Goal: Task Accomplishment & Management: Manage account settings

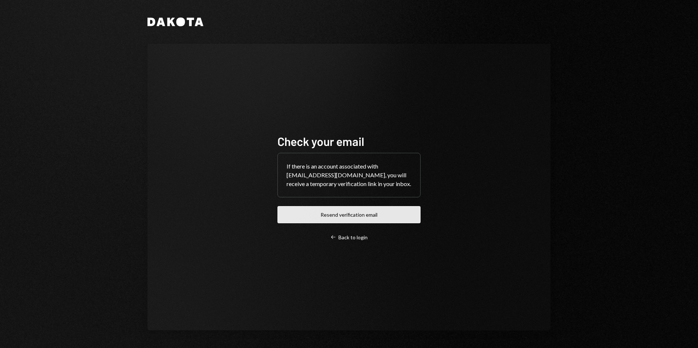
click at [335, 215] on button "Resend verification email" at bounding box center [348, 214] width 143 height 17
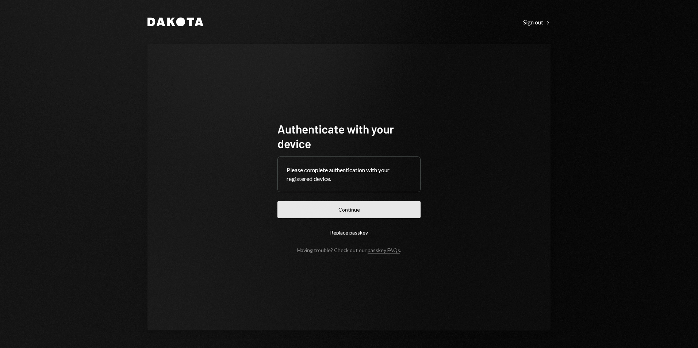
click at [352, 207] on button "Continue" at bounding box center [348, 209] width 143 height 17
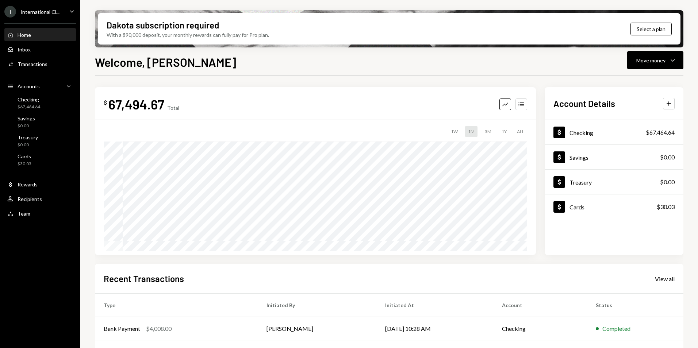
click at [49, 14] on div "International Cl..." at bounding box center [39, 12] width 39 height 6
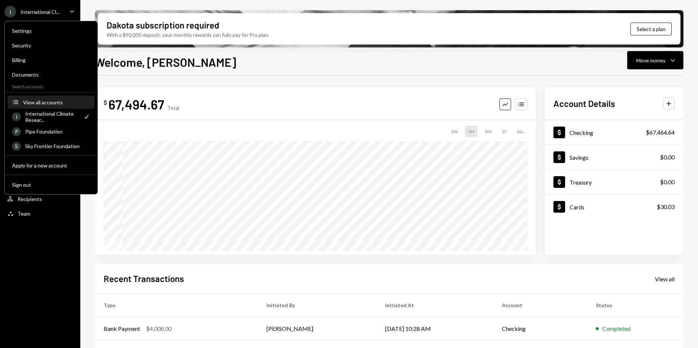
click at [42, 100] on div "View all accounts" at bounding box center [56, 102] width 67 height 6
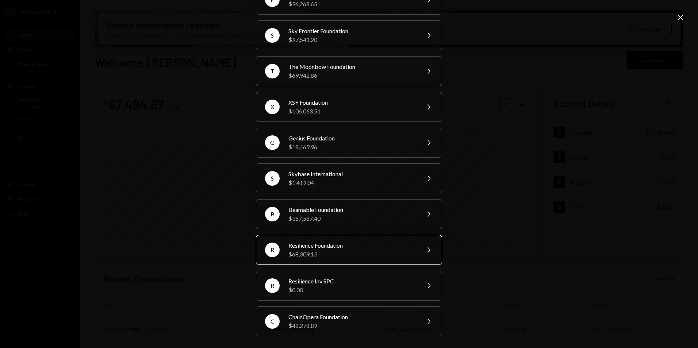
scroll to position [91, 0]
click at [305, 74] on div "$69,942.86" at bounding box center [351, 75] width 127 height 9
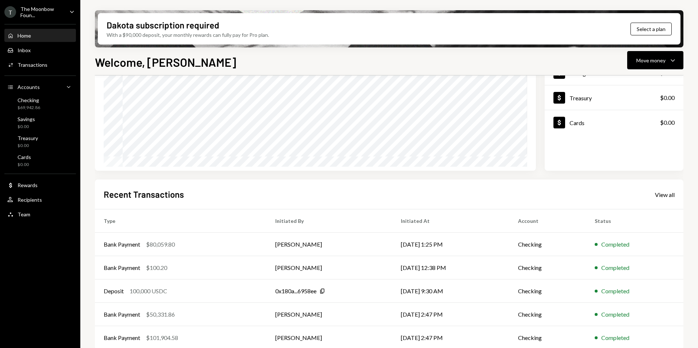
scroll to position [92, 0]
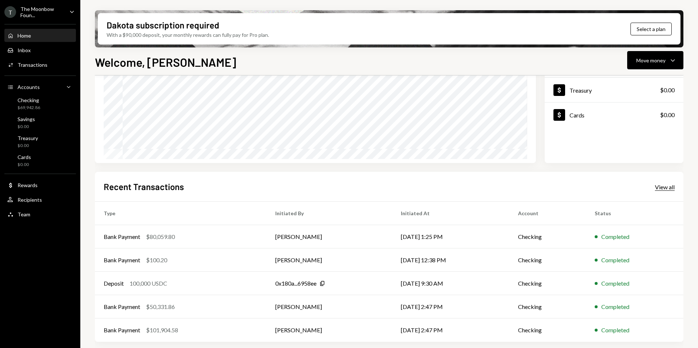
click at [669, 184] on div "View all" at bounding box center [665, 187] width 20 height 7
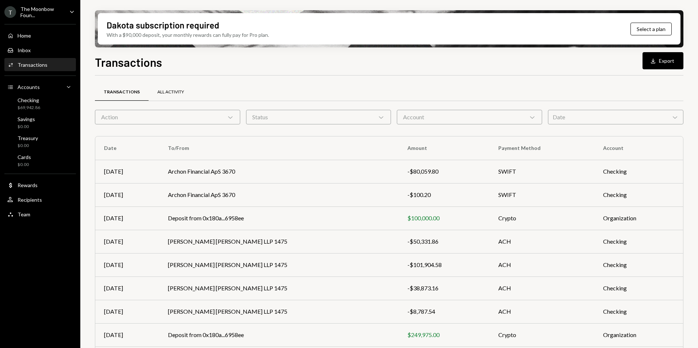
click at [172, 89] on div "All Activity" at bounding box center [170, 92] width 27 height 6
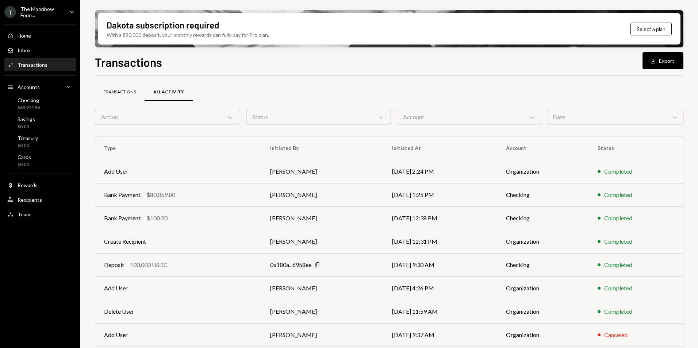
click at [120, 92] on div "Transactions" at bounding box center [120, 92] width 32 height 6
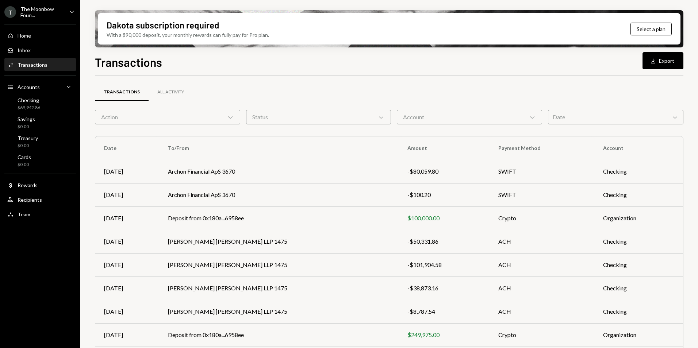
click at [58, 11] on div "The Moonbow Foun..." at bounding box center [41, 12] width 43 height 12
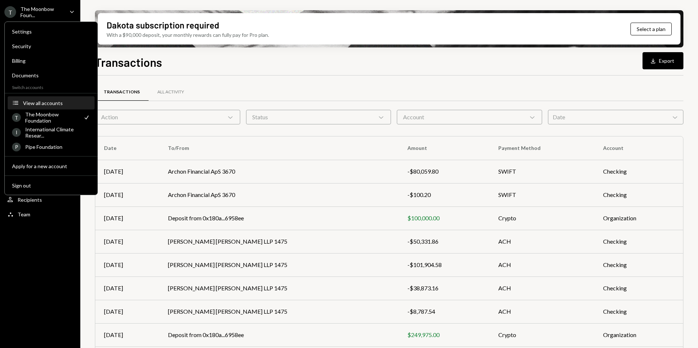
click at [34, 101] on div "View all accounts" at bounding box center [56, 103] width 67 height 6
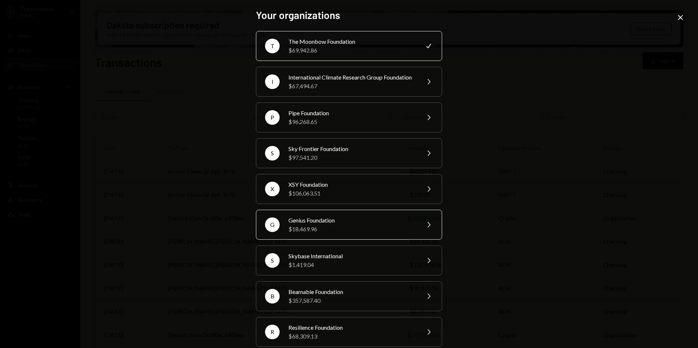
click at [352, 225] on div "Genius Foundation" at bounding box center [351, 220] width 127 height 9
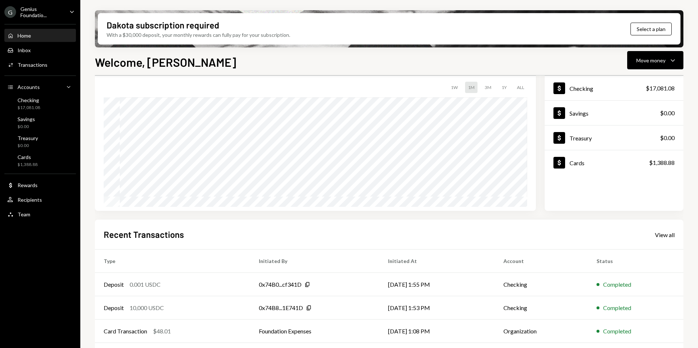
scroll to position [92, 0]
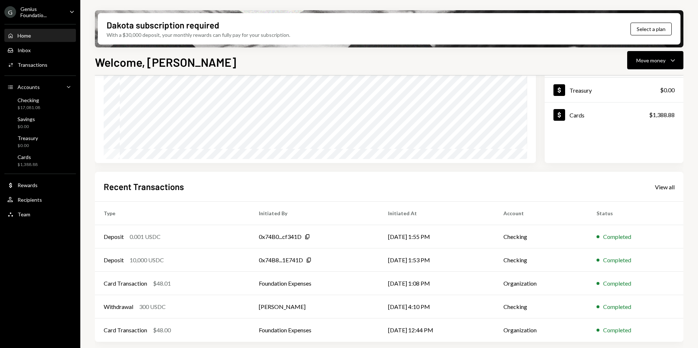
drag, startPoint x: 663, startPoint y: 182, endPoint x: 653, endPoint y: 184, distance: 9.7
click at [663, 182] on div "Recent Transactions View all" at bounding box center [389, 187] width 571 height 12
click at [664, 188] on div "View all" at bounding box center [665, 187] width 20 height 7
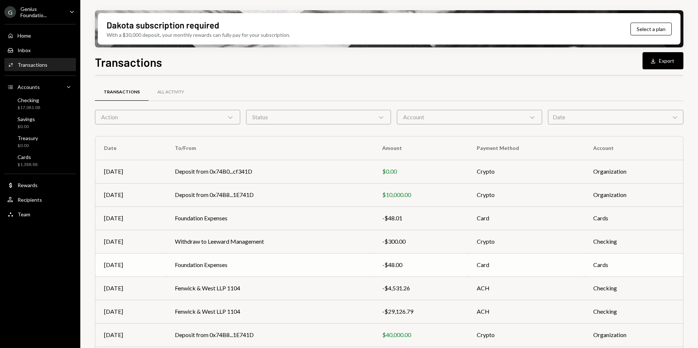
scroll to position [68, 0]
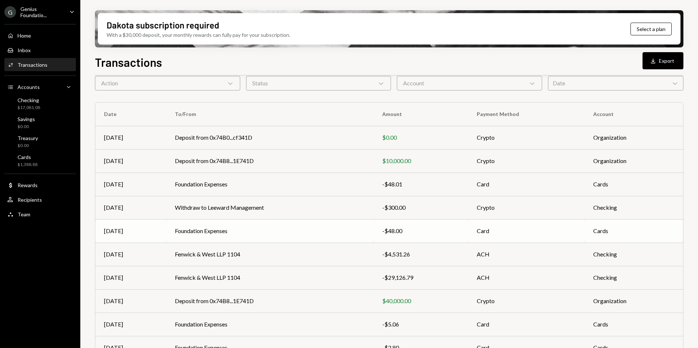
scroll to position [68, 0]
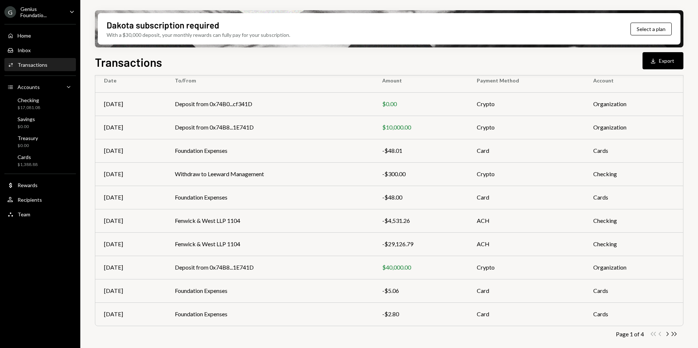
drag, startPoint x: 668, startPoint y: 335, endPoint x: 663, endPoint y: 333, distance: 4.9
click at [668, 335] on icon "Chevron Right" at bounding box center [667, 334] width 7 height 7
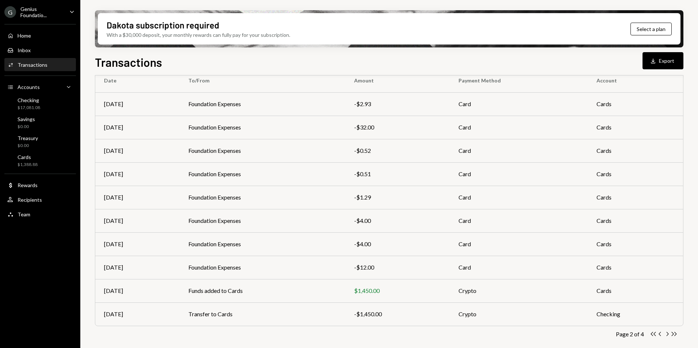
click at [667, 334] on icon "Chevron Right" at bounding box center [667, 334] width 7 height 7
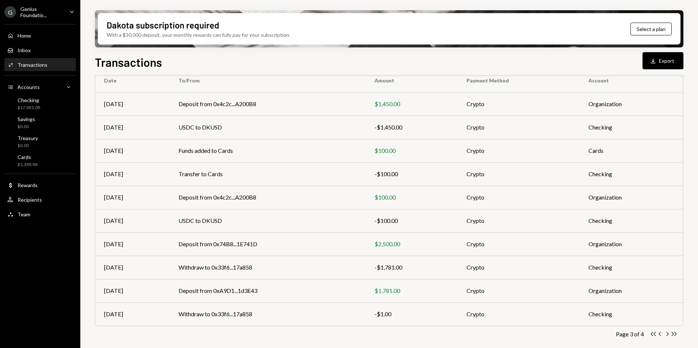
click at [667, 334] on icon "Chevron Right" at bounding box center [667, 334] width 7 height 7
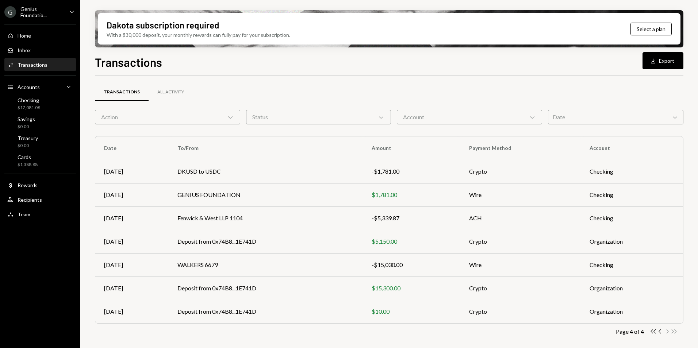
click at [49, 12] on div "Genius Foundatio..." at bounding box center [41, 12] width 43 height 12
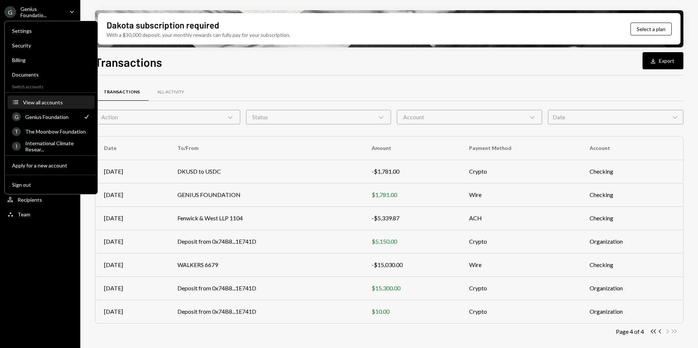
click at [38, 103] on div "View all accounts" at bounding box center [56, 102] width 67 height 6
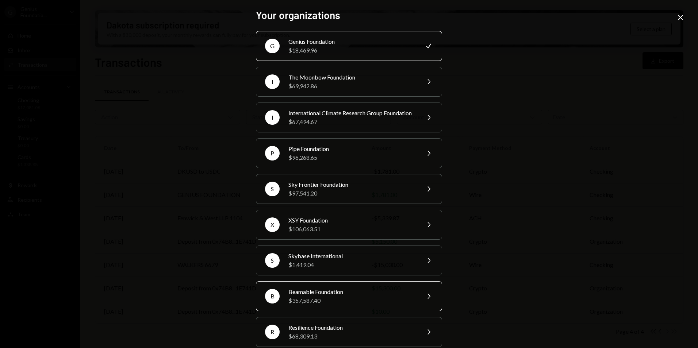
click at [325, 305] on div "$357,587.40" at bounding box center [351, 300] width 127 height 9
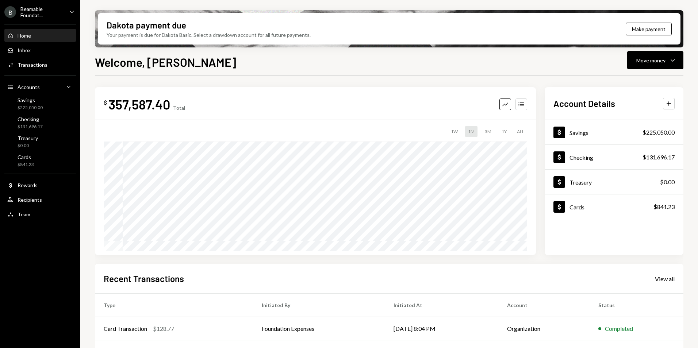
click at [34, 15] on div "Beamable Foundat..." at bounding box center [41, 12] width 43 height 12
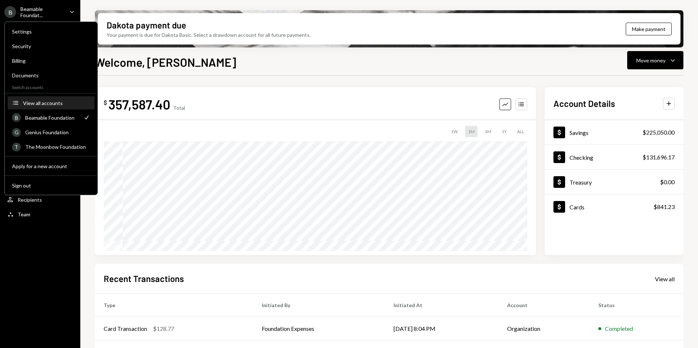
click at [44, 105] on div "View all accounts" at bounding box center [56, 103] width 67 height 6
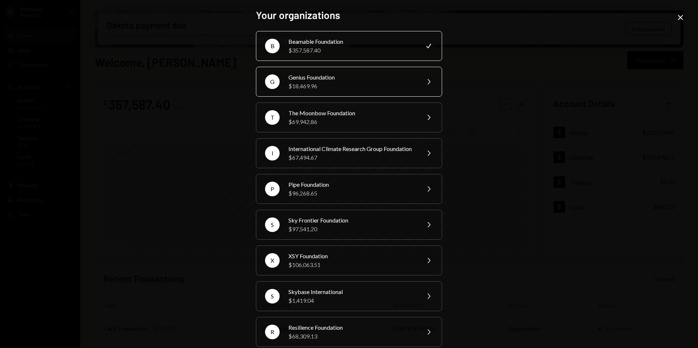
click at [307, 80] on div "Genius Foundation" at bounding box center [351, 77] width 127 height 9
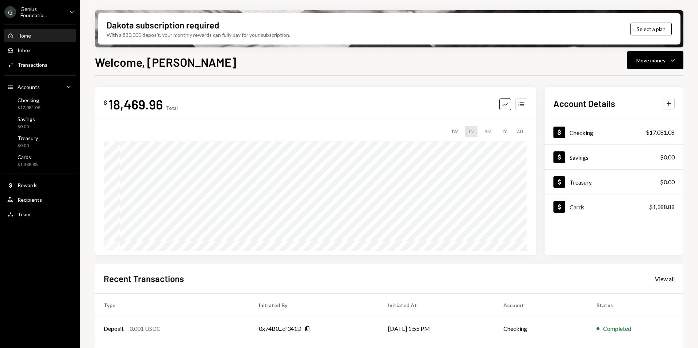
click at [58, 12] on div "Genius Foundatio..." at bounding box center [41, 12] width 43 height 12
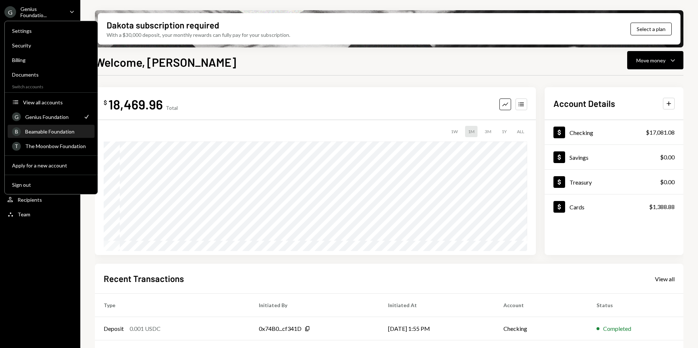
click at [48, 134] on div "Beamable Foundation" at bounding box center [57, 131] width 65 height 6
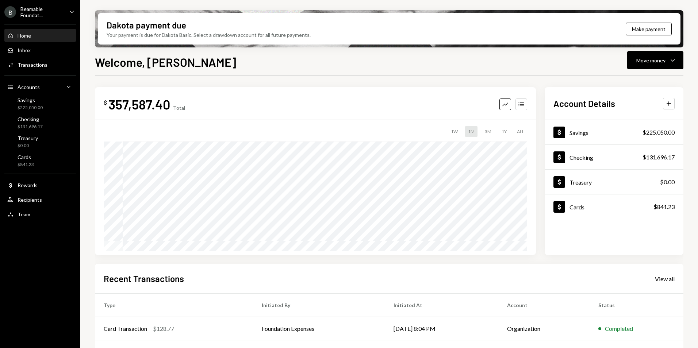
click at [153, 105] on div "357,587.40" at bounding box center [139, 104] width 62 height 16
drag, startPoint x: 153, startPoint y: 105, endPoint x: 115, endPoint y: 109, distance: 38.2
click at [115, 109] on div "357,587.40" at bounding box center [139, 104] width 62 height 16
drag, startPoint x: 110, startPoint y: 106, endPoint x: 169, endPoint y: 109, distance: 58.9
click at [169, 109] on div "357,587.40" at bounding box center [139, 104] width 62 height 16
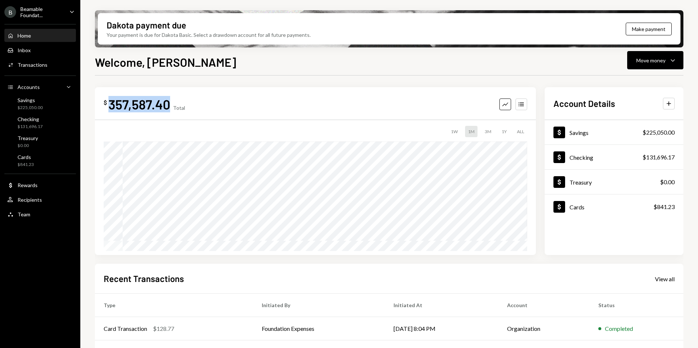
copy div "357,587.40"
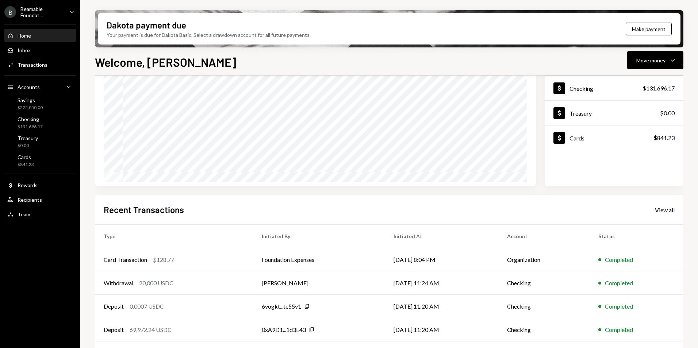
scroll to position [73, 0]
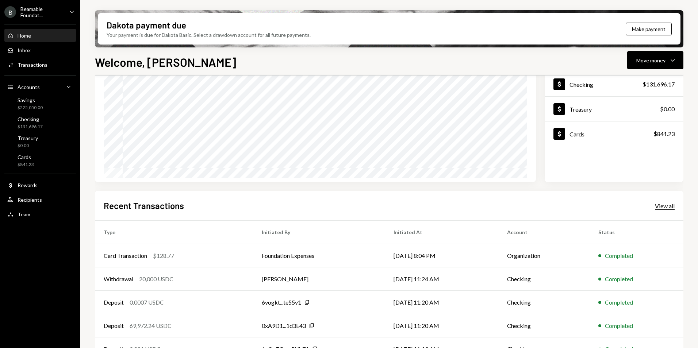
click at [670, 207] on div "View all" at bounding box center [665, 206] width 20 height 7
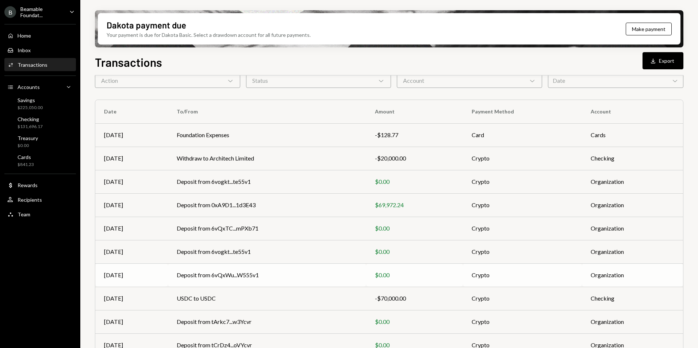
scroll to position [68, 0]
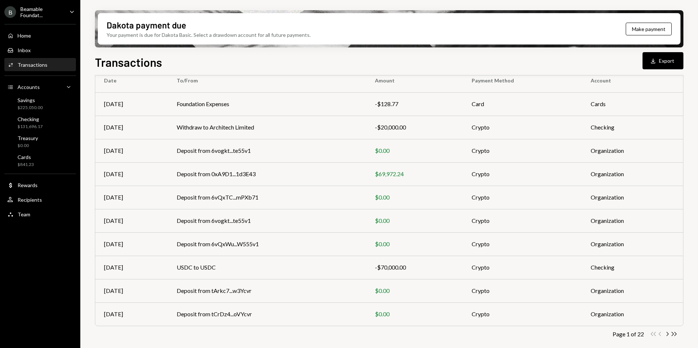
drag, startPoint x: 666, startPoint y: 335, endPoint x: 649, endPoint y: 328, distance: 19.2
click at [666, 335] on icon "Chevron Right" at bounding box center [667, 334] width 7 height 7
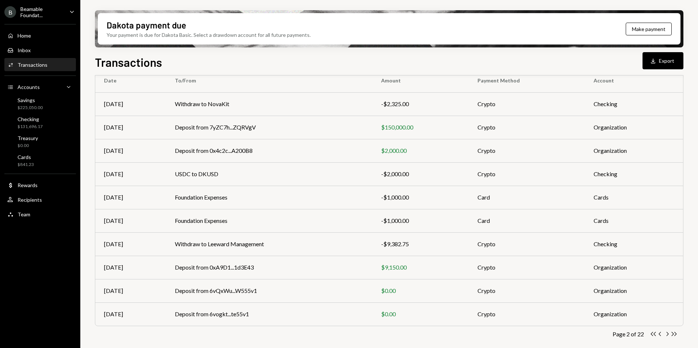
click at [660, 334] on icon "Chevron Left" at bounding box center [660, 334] width 7 height 7
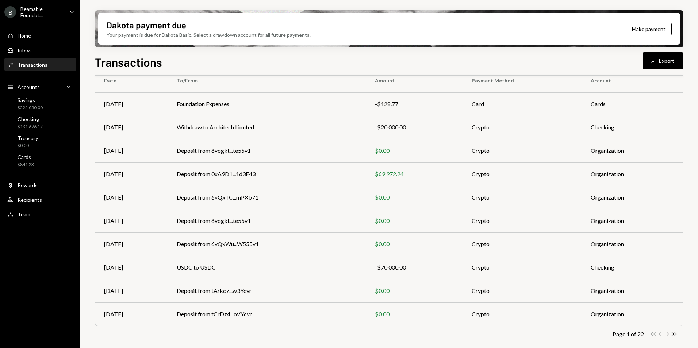
drag, startPoint x: 666, startPoint y: 335, endPoint x: 434, endPoint y: 301, distance: 235.2
click at [666, 335] on icon "Chevron Right" at bounding box center [667, 334] width 7 height 7
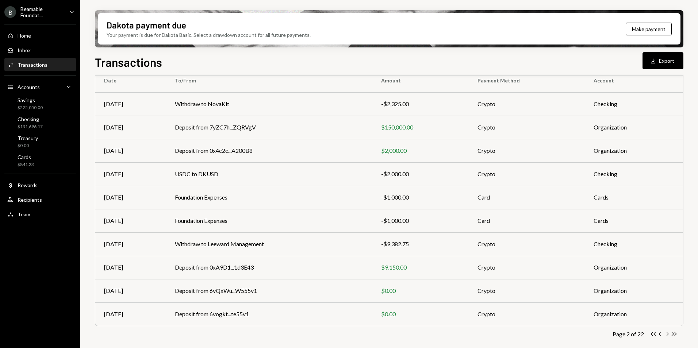
click at [666, 334] on icon "Chevron Right" at bounding box center [667, 334] width 7 height 7
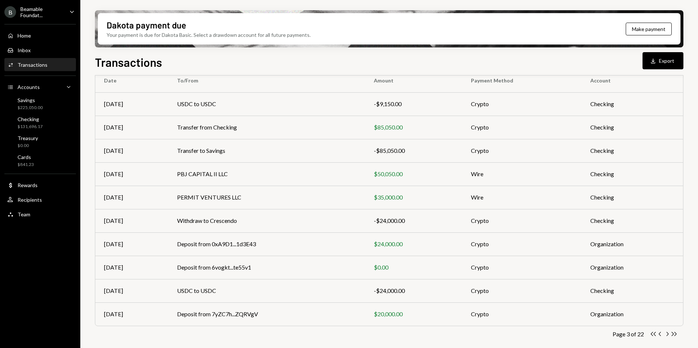
click at [667, 334] on icon "Chevron Right" at bounding box center [667, 334] width 7 height 7
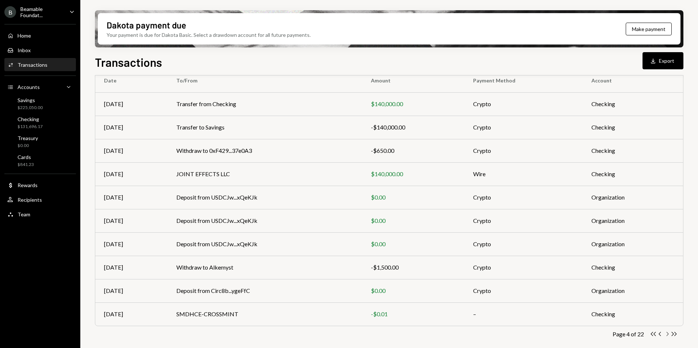
click at [668, 333] on icon "Chevron Right" at bounding box center [667, 334] width 7 height 7
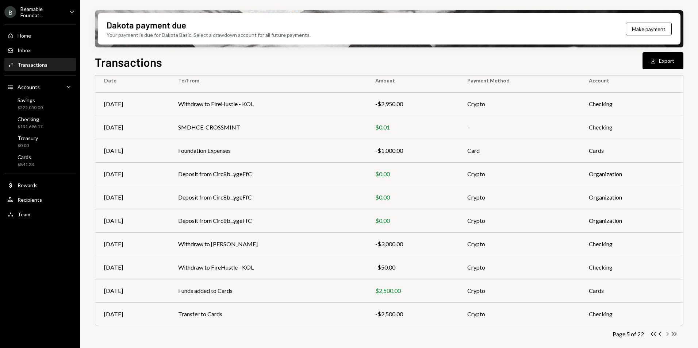
click at [666, 334] on icon "Chevron Right" at bounding box center [667, 334] width 7 height 7
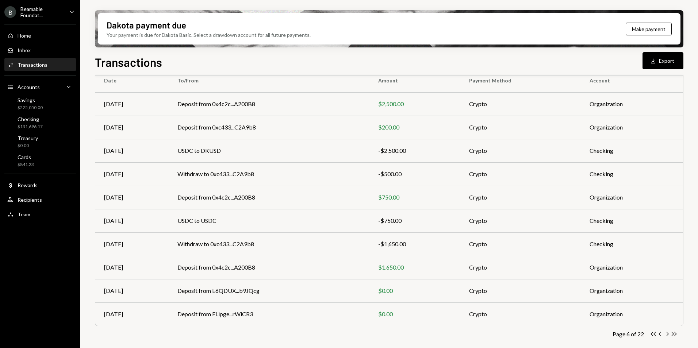
click at [668, 334] on icon "button" at bounding box center [667, 334] width 2 height 4
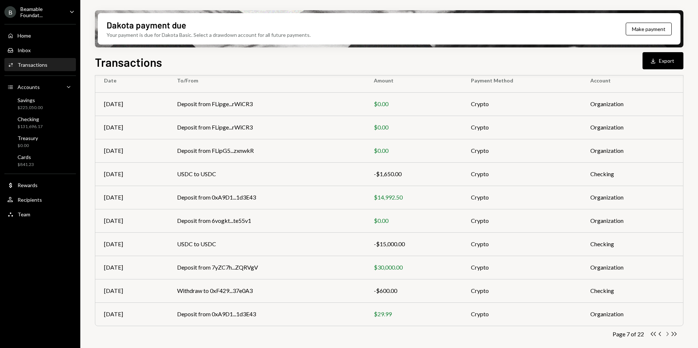
click at [667, 334] on icon "Chevron Right" at bounding box center [667, 334] width 7 height 7
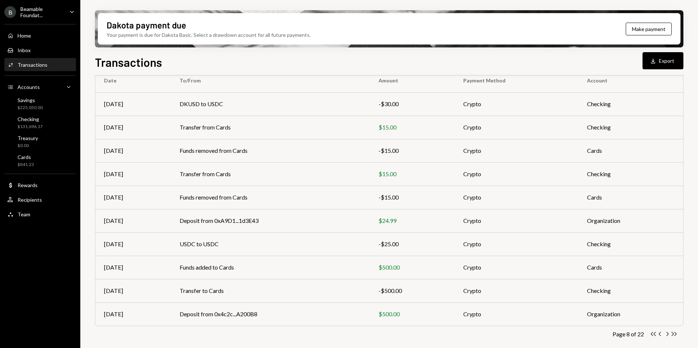
click at [669, 334] on icon "Chevron Right" at bounding box center [667, 334] width 7 height 7
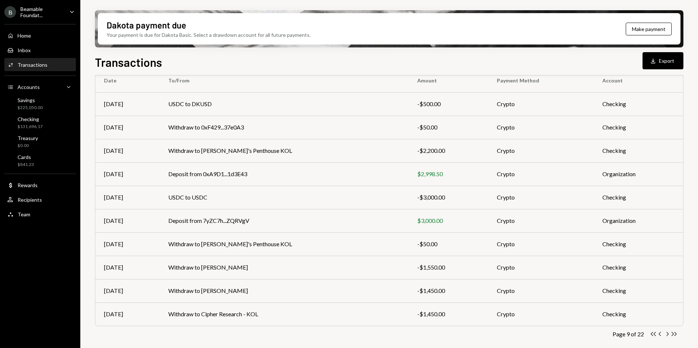
click at [665, 335] on icon "Chevron Right" at bounding box center [667, 334] width 7 height 7
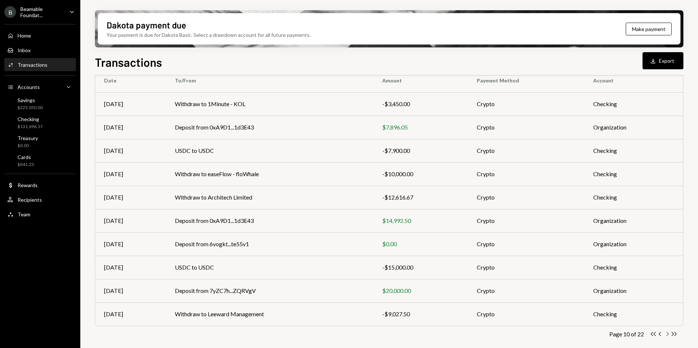
click at [665, 335] on icon "Chevron Right" at bounding box center [667, 334] width 7 height 7
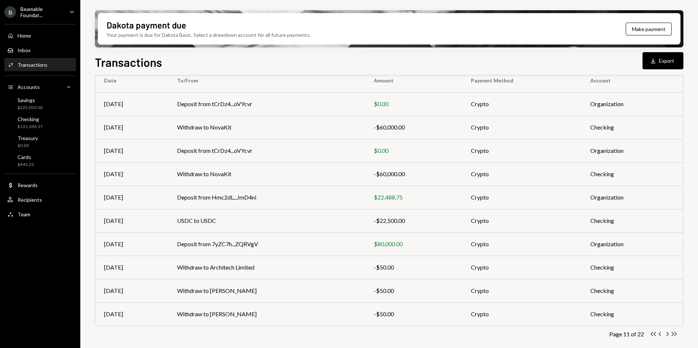
click at [666, 335] on icon "Chevron Right" at bounding box center [667, 334] width 7 height 7
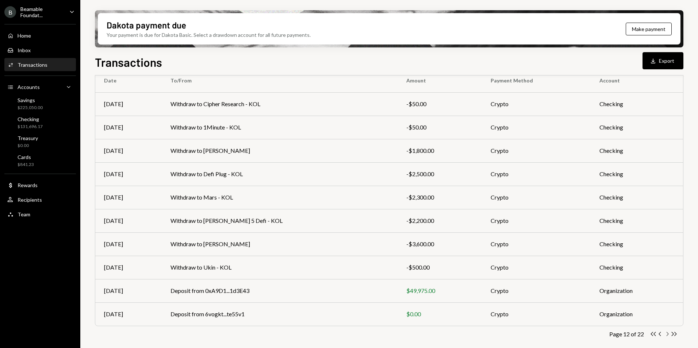
click at [666, 335] on icon "Chevron Right" at bounding box center [667, 334] width 7 height 7
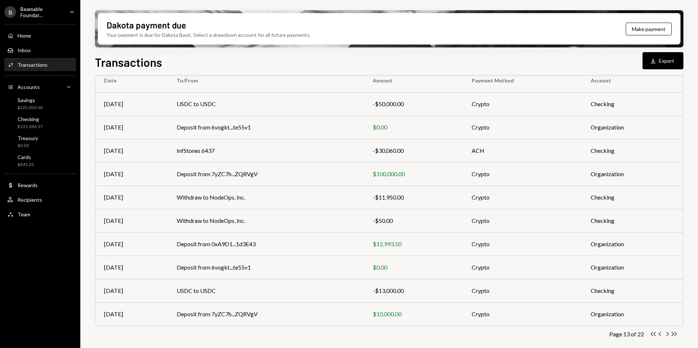
drag, startPoint x: 667, startPoint y: 334, endPoint x: 643, endPoint y: 326, distance: 25.4
click at [667, 334] on icon "Chevron Right" at bounding box center [667, 334] width 7 height 7
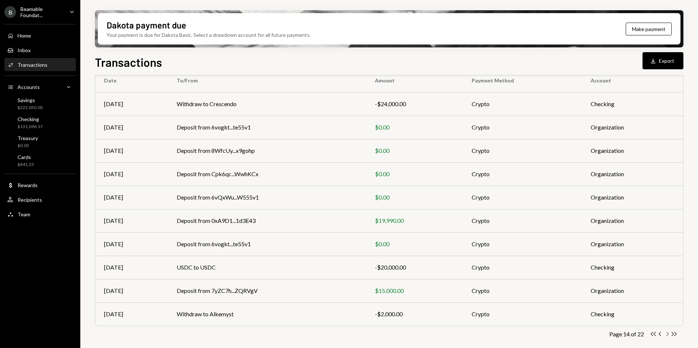
click at [667, 336] on icon "button" at bounding box center [667, 334] width 2 height 4
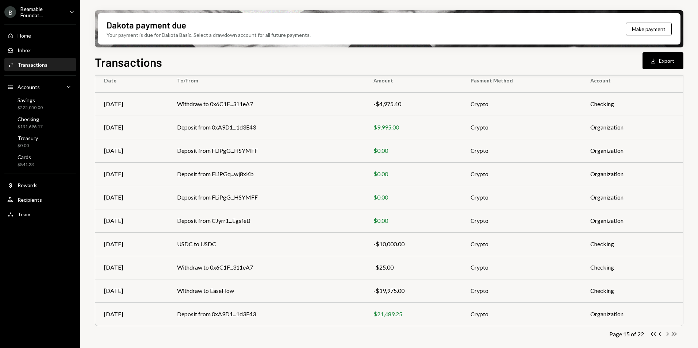
drag, startPoint x: 667, startPoint y: 334, endPoint x: 591, endPoint y: 305, distance: 80.9
click at [667, 334] on icon "Chevron Right" at bounding box center [667, 334] width 7 height 7
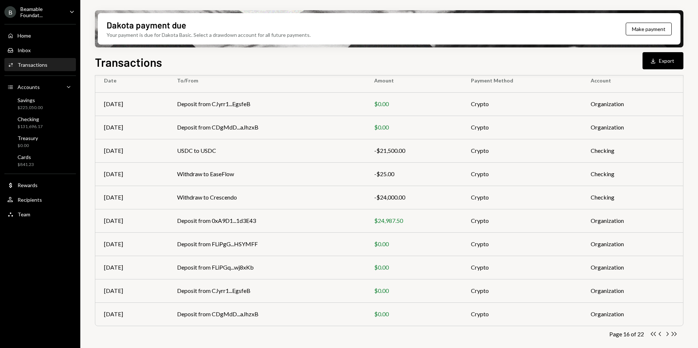
click at [666, 334] on icon "Chevron Right" at bounding box center [667, 334] width 7 height 7
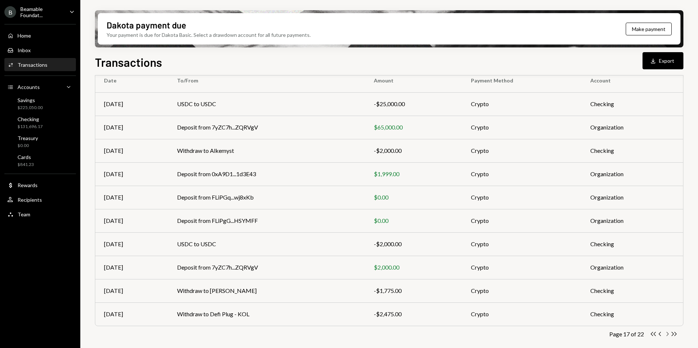
click at [666, 334] on icon "Chevron Right" at bounding box center [667, 334] width 7 height 7
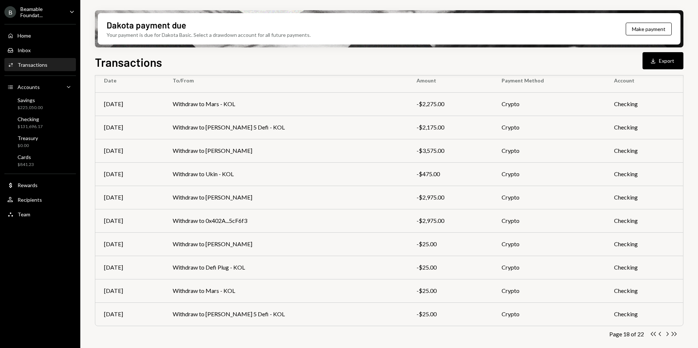
click at [667, 333] on icon "Chevron Right" at bounding box center [667, 334] width 7 height 7
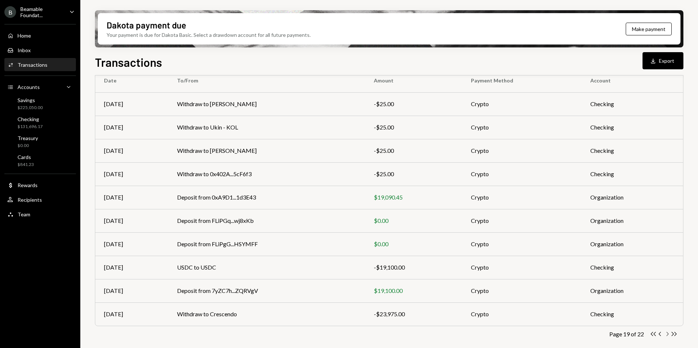
click at [667, 335] on icon "Chevron Right" at bounding box center [667, 334] width 7 height 7
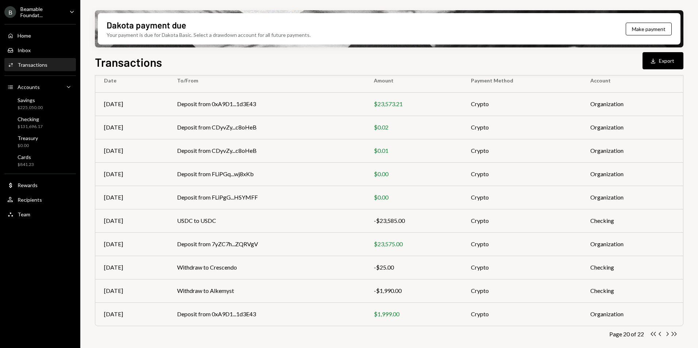
drag, startPoint x: 666, startPoint y: 334, endPoint x: 614, endPoint y: 318, distance: 54.9
click at [666, 334] on icon "Chevron Right" at bounding box center [667, 334] width 7 height 7
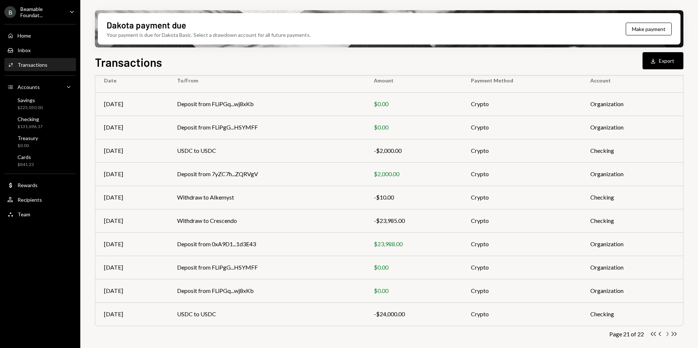
drag, startPoint x: 666, startPoint y: 335, endPoint x: 431, endPoint y: 281, distance: 241.1
click at [666, 335] on icon "Chevron Right" at bounding box center [667, 334] width 7 height 7
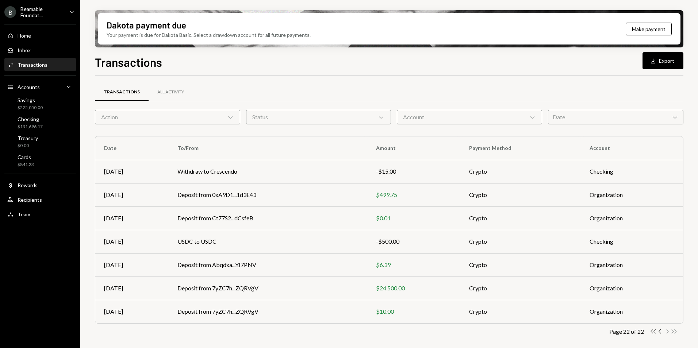
click at [654, 331] on icon "Double Arrow Left" at bounding box center [653, 331] width 7 height 7
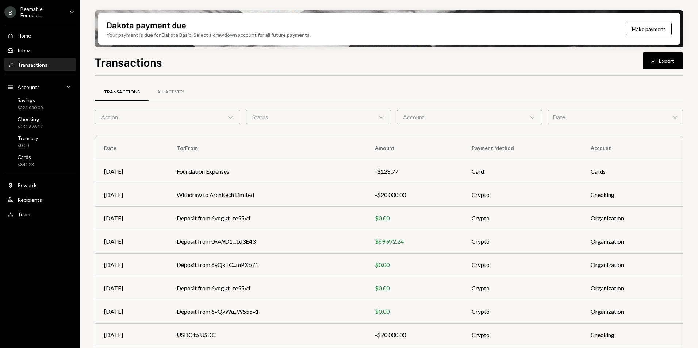
click at [32, 11] on div "Beamable Foundat..." at bounding box center [41, 12] width 43 height 12
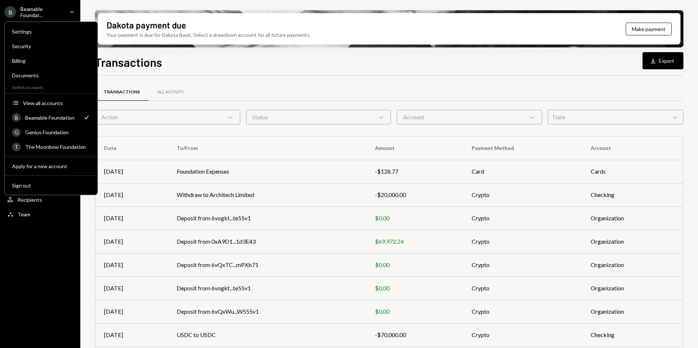
click at [278, 95] on div "Transactions All Activity" at bounding box center [389, 92] width 588 height 19
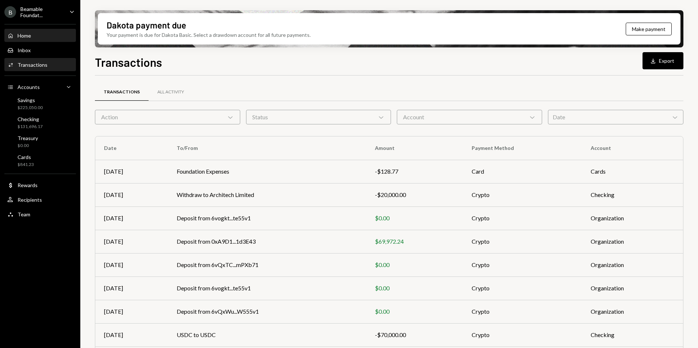
click at [18, 36] on div "Home" at bounding box center [25, 35] width 14 height 6
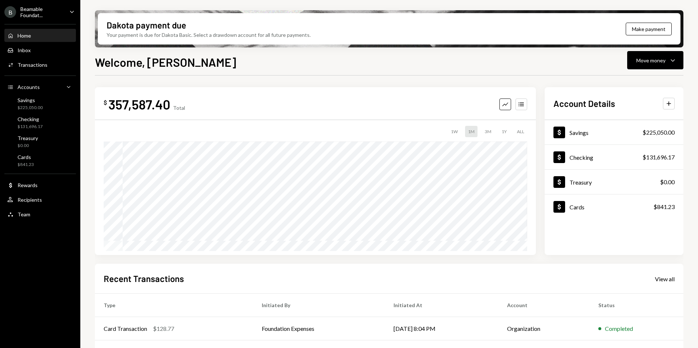
click at [51, 12] on div "Beamable Foundat..." at bounding box center [41, 12] width 43 height 12
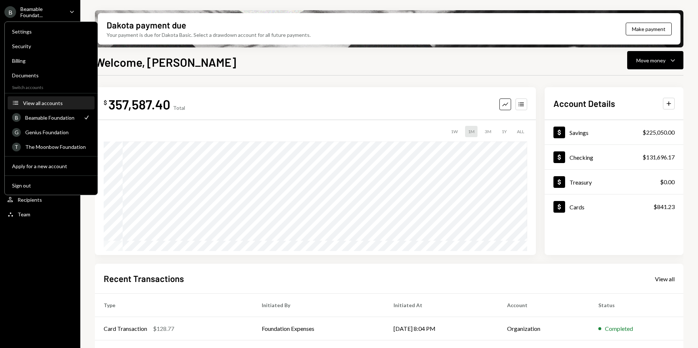
click at [53, 103] on div "View all accounts" at bounding box center [56, 103] width 67 height 6
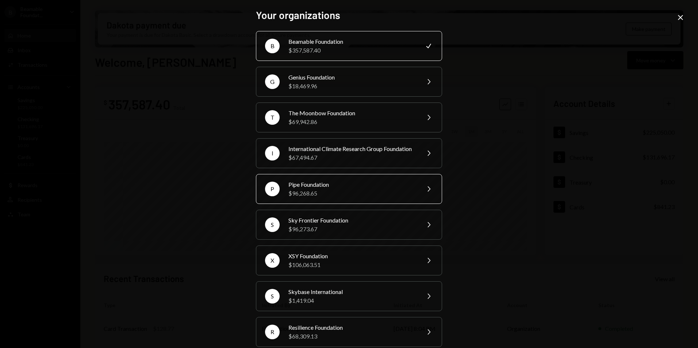
click at [321, 198] on div "$96,268.65" at bounding box center [351, 193] width 127 height 9
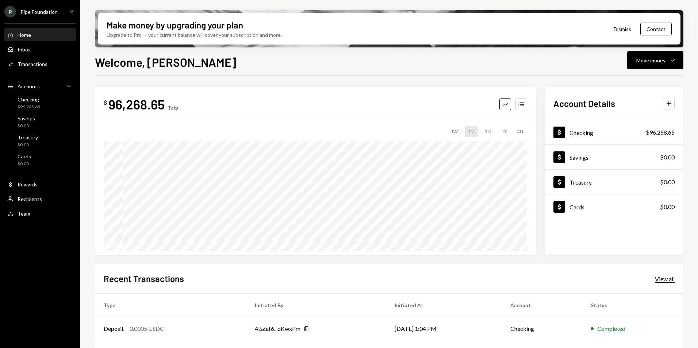
click at [662, 277] on div "View all" at bounding box center [665, 279] width 20 height 7
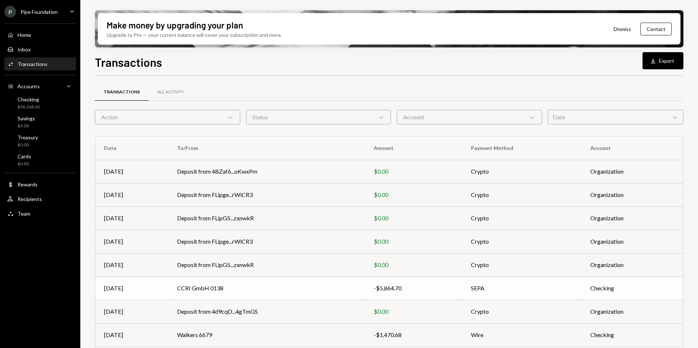
scroll to position [68, 0]
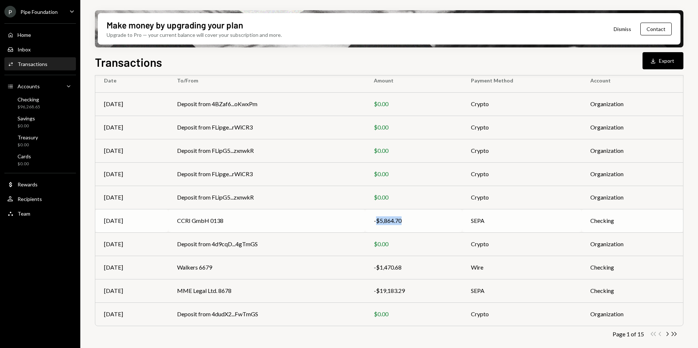
drag, startPoint x: 378, startPoint y: 222, endPoint x: 404, endPoint y: 222, distance: 25.9
click at [404, 222] on div "-$5,864.70" at bounding box center [414, 220] width 80 height 9
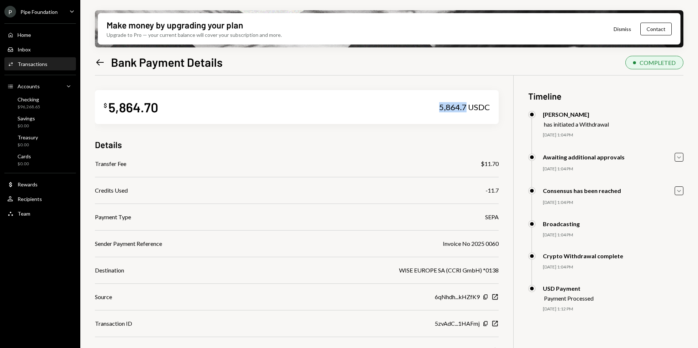
drag, startPoint x: 440, startPoint y: 108, endPoint x: 466, endPoint y: 109, distance: 26.0
click at [466, 109] on div "5,864.7 USDC" at bounding box center [464, 107] width 51 height 10
copy div "5,864.7"
drag, startPoint x: 101, startPoint y: 63, endPoint x: 106, endPoint y: 64, distance: 5.2
click at [101, 63] on icon "Left Arrow" at bounding box center [100, 62] width 10 height 10
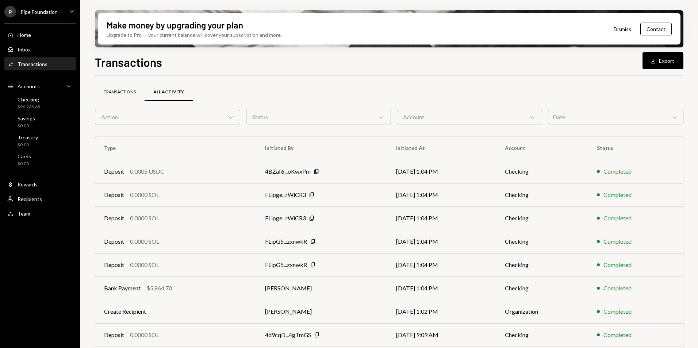
click at [126, 91] on div "Transactions" at bounding box center [120, 92] width 32 height 6
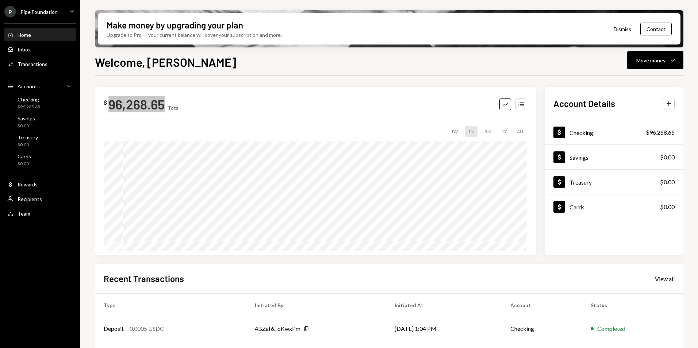
drag, startPoint x: 239, startPoint y: 87, endPoint x: 253, endPoint y: 95, distance: 16.2
click at [238, 87] on div "$ 96,268.65 Total Graph Accounts 1W 1M 3M 1Y ALL $53,825.76 [DATE] Account Deta…" at bounding box center [389, 262] width 588 height 373
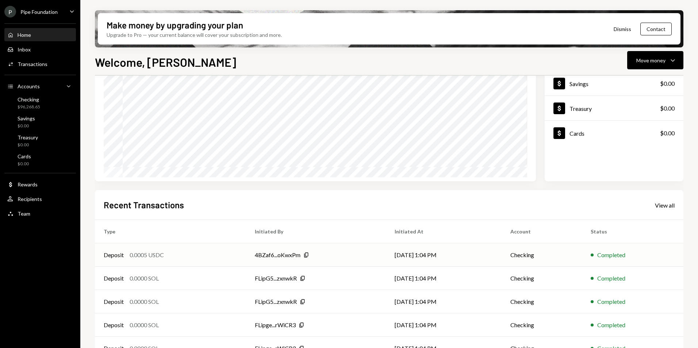
scroll to position [92, 0]
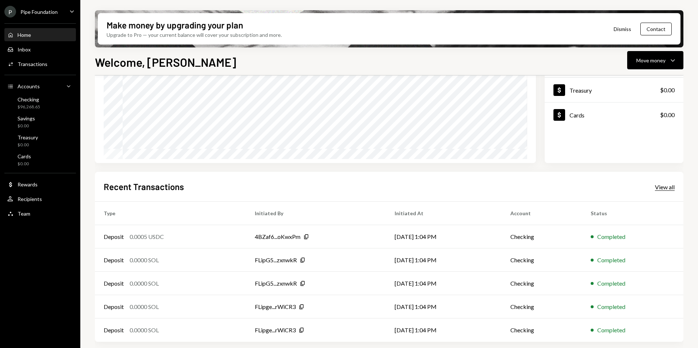
click at [664, 188] on div "View all" at bounding box center [665, 187] width 20 height 7
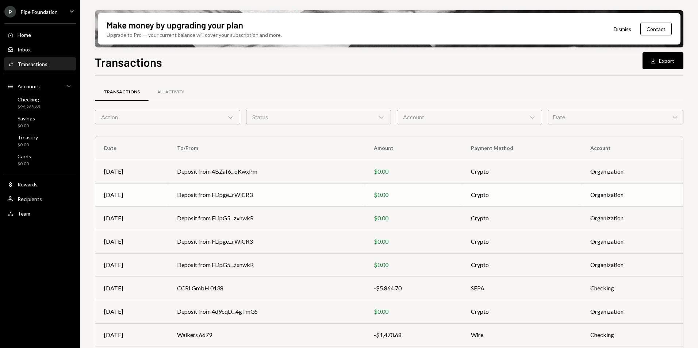
scroll to position [68, 0]
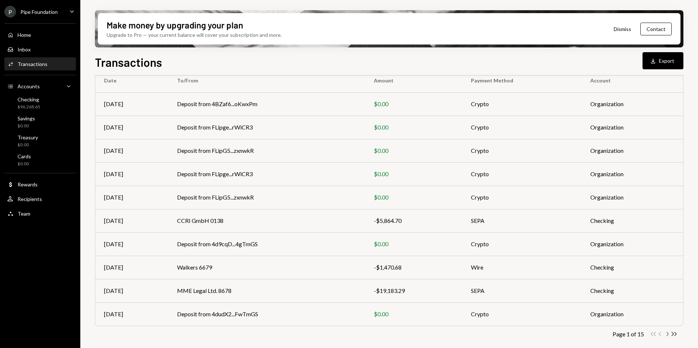
click at [667, 333] on icon "button" at bounding box center [667, 334] width 2 height 4
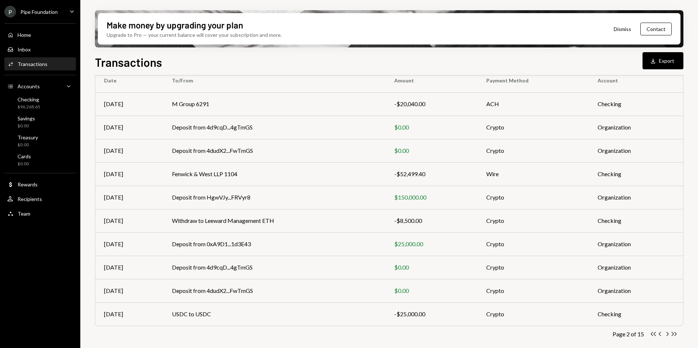
drag, startPoint x: 665, startPoint y: 335, endPoint x: 662, endPoint y: 331, distance: 4.7
click at [665, 335] on icon "Chevron Right" at bounding box center [667, 334] width 7 height 7
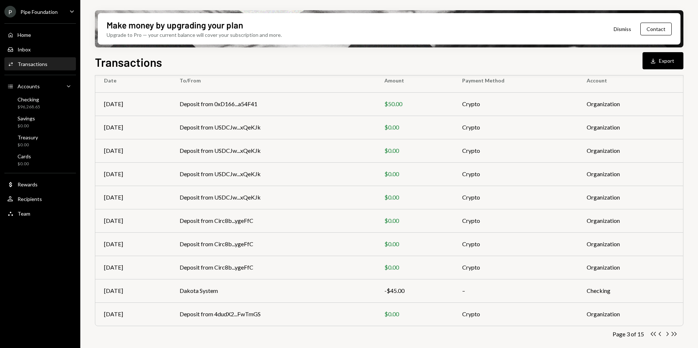
click at [666, 336] on icon "Chevron Right" at bounding box center [667, 334] width 7 height 7
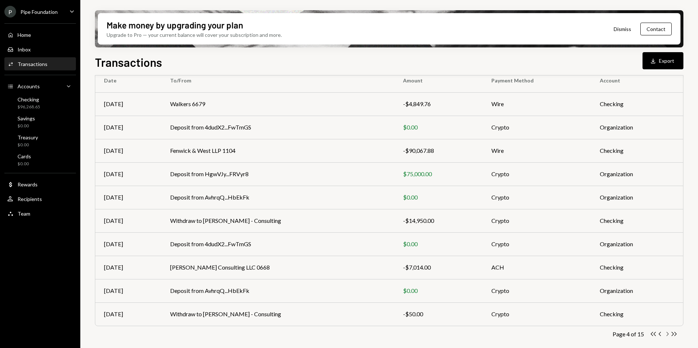
click at [667, 334] on icon "Chevron Right" at bounding box center [667, 334] width 7 height 7
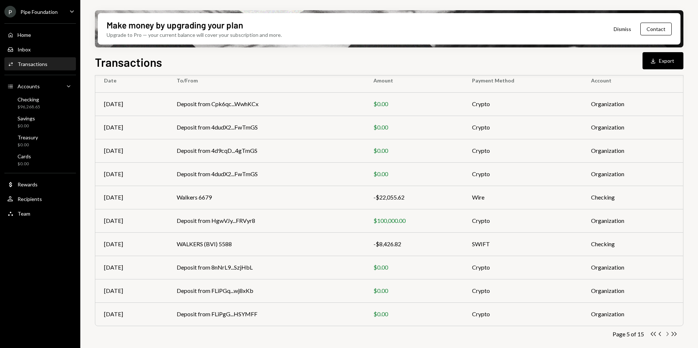
click at [668, 335] on icon "button" at bounding box center [667, 334] width 2 height 4
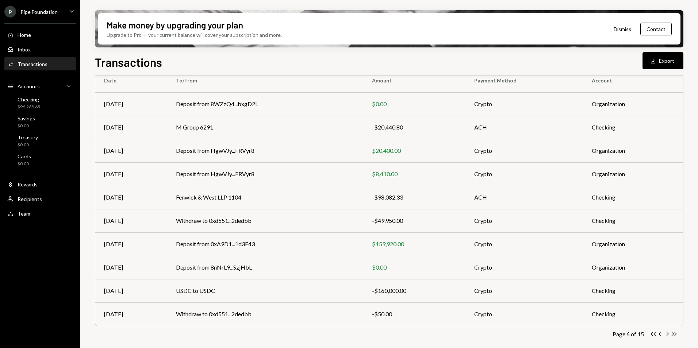
click at [666, 335] on icon "Chevron Right" at bounding box center [667, 334] width 7 height 7
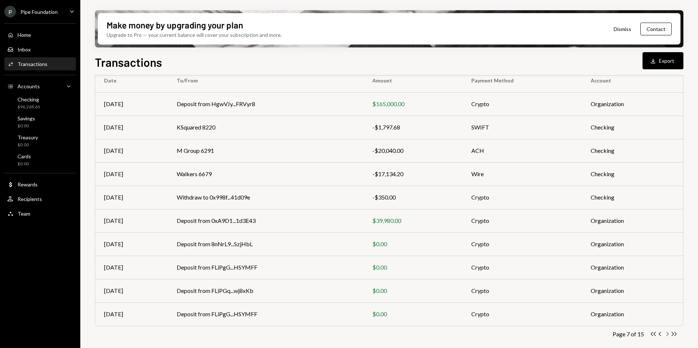
click at [666, 335] on icon "Chevron Right" at bounding box center [667, 334] width 7 height 7
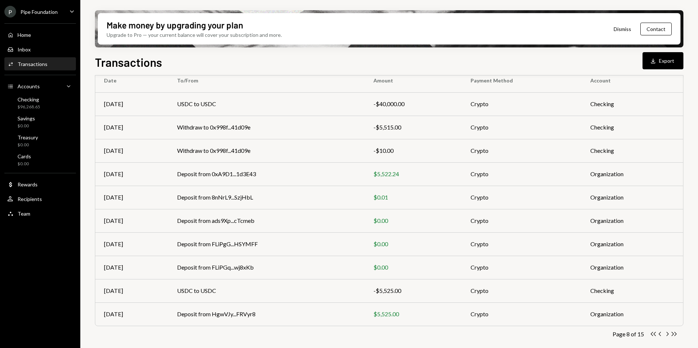
drag, startPoint x: 667, startPoint y: 335, endPoint x: 648, endPoint y: 324, distance: 21.9
click at [667, 335] on icon "Chevron Right" at bounding box center [667, 334] width 7 height 7
drag, startPoint x: 667, startPoint y: 334, endPoint x: 573, endPoint y: 308, distance: 98.0
click at [667, 334] on icon "Chevron Right" at bounding box center [667, 334] width 7 height 7
drag, startPoint x: 666, startPoint y: 334, endPoint x: 660, endPoint y: 326, distance: 11.2
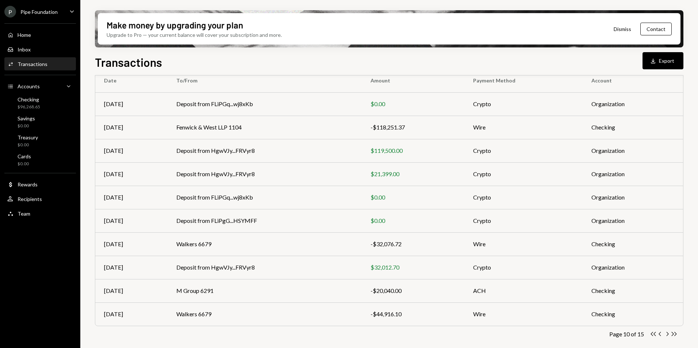
click at [666, 334] on icon "Chevron Right" at bounding box center [667, 334] width 7 height 7
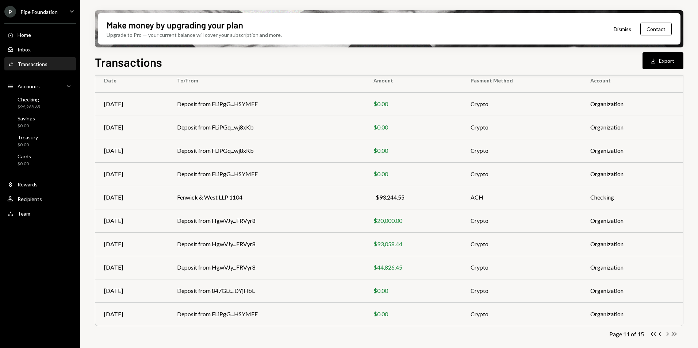
click at [666, 335] on icon "Chevron Right" at bounding box center [667, 334] width 7 height 7
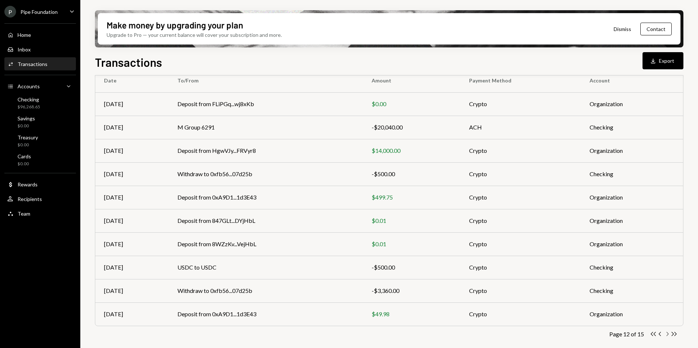
click at [667, 334] on icon "Chevron Right" at bounding box center [667, 334] width 7 height 7
drag, startPoint x: 668, startPoint y: 335, endPoint x: 662, endPoint y: 330, distance: 8.6
click at [668, 335] on icon "Chevron Right" at bounding box center [667, 334] width 7 height 7
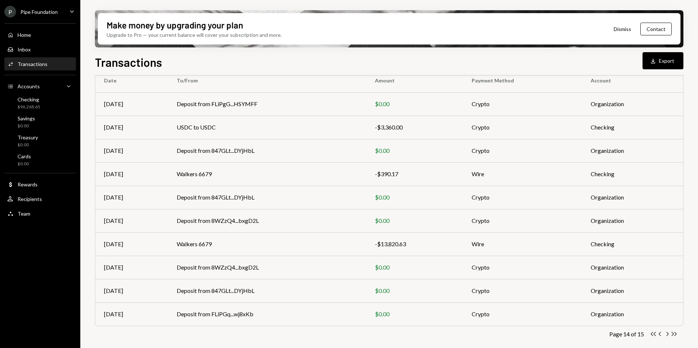
click at [668, 335] on icon "Chevron Right" at bounding box center [667, 334] width 7 height 7
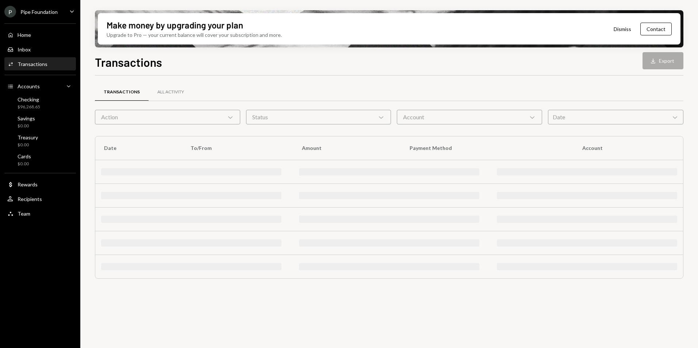
scroll to position [0, 0]
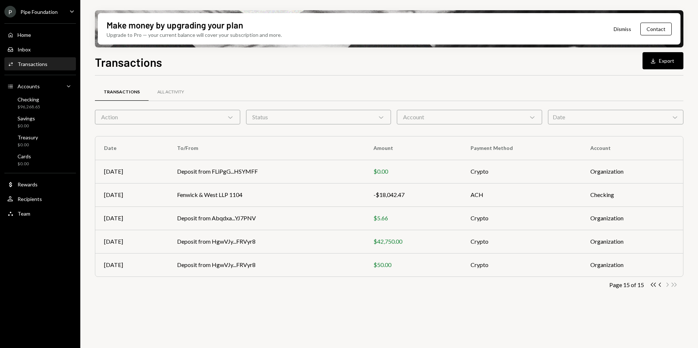
drag, startPoint x: 59, startPoint y: 12, endPoint x: 61, endPoint y: 16, distance: 4.7
click at [58, 12] on div "P Pipe Foundation Caret Down" at bounding box center [40, 12] width 80 height 12
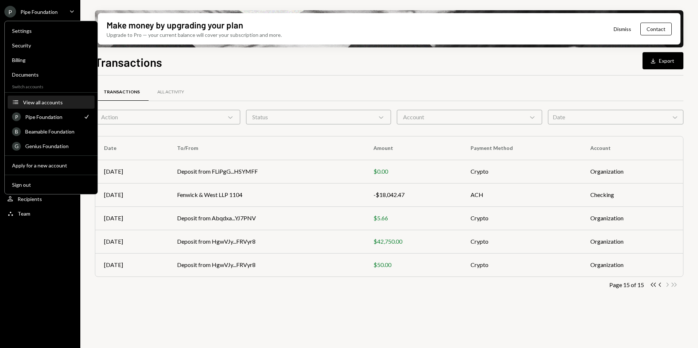
click at [49, 105] on button "Accounts View all accounts" at bounding box center [51, 102] width 87 height 13
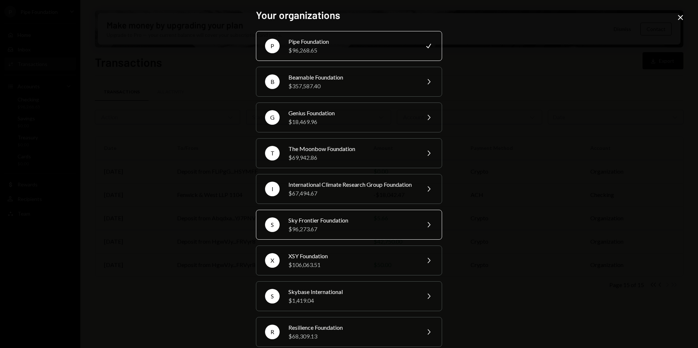
click at [318, 225] on div "Sky Frontier Foundation" at bounding box center [351, 220] width 127 height 9
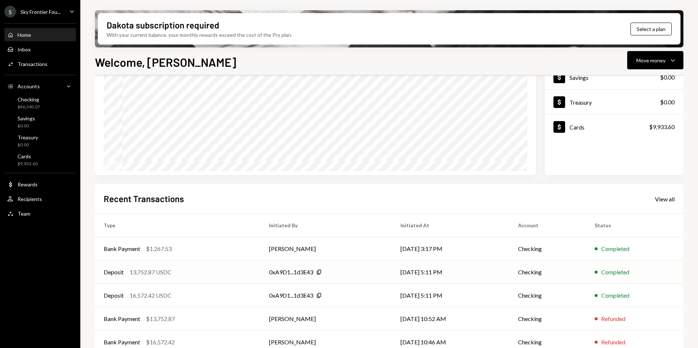
scroll to position [92, 0]
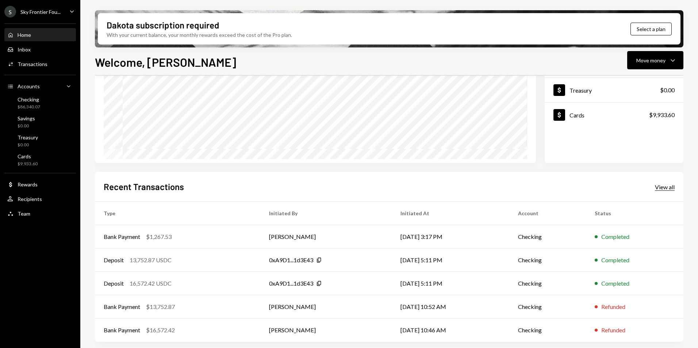
click at [666, 188] on div "View all" at bounding box center [665, 187] width 20 height 7
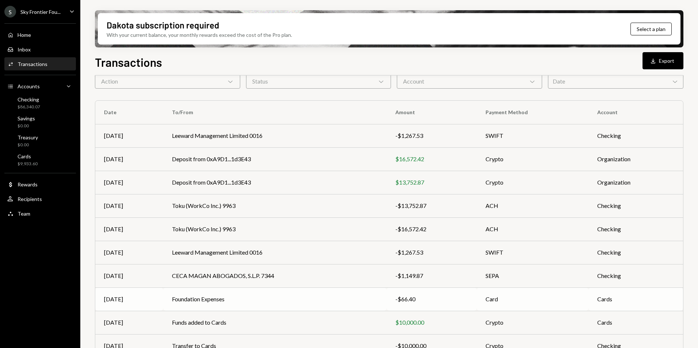
scroll to position [68, 0]
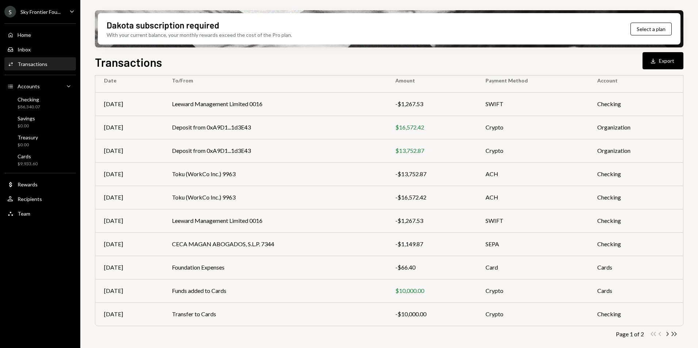
drag, startPoint x: 667, startPoint y: 336, endPoint x: 661, endPoint y: 335, distance: 6.0
click at [667, 336] on icon "Chevron Right" at bounding box center [667, 334] width 7 height 7
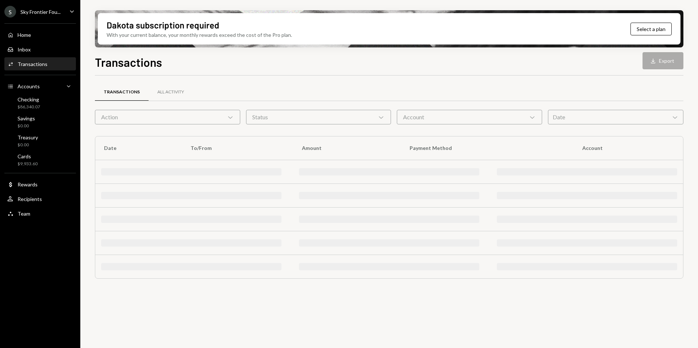
scroll to position [0, 0]
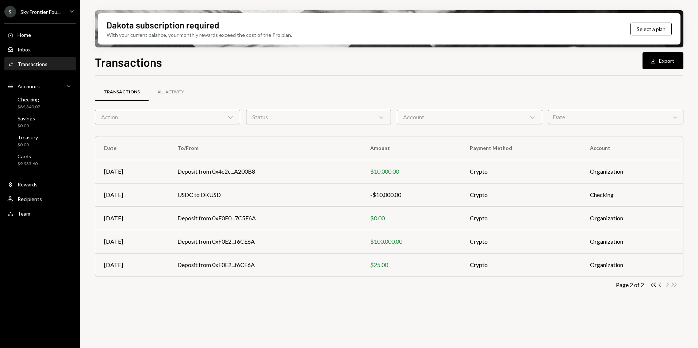
click at [659, 285] on icon "button" at bounding box center [659, 285] width 2 height 4
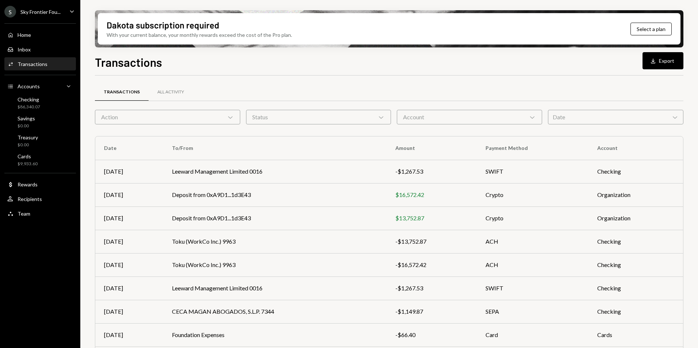
click at [661, 64] on button "Download Export" at bounding box center [662, 60] width 41 height 17
drag, startPoint x: 30, startPoint y: 35, endPoint x: 47, endPoint y: 38, distance: 17.8
click at [30, 35] on div "Home" at bounding box center [25, 35] width 14 height 6
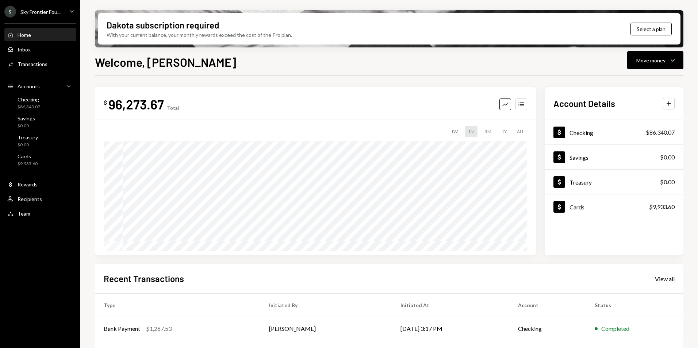
click at [48, 11] on div "Sky Frontier Fou..." at bounding box center [40, 12] width 40 height 6
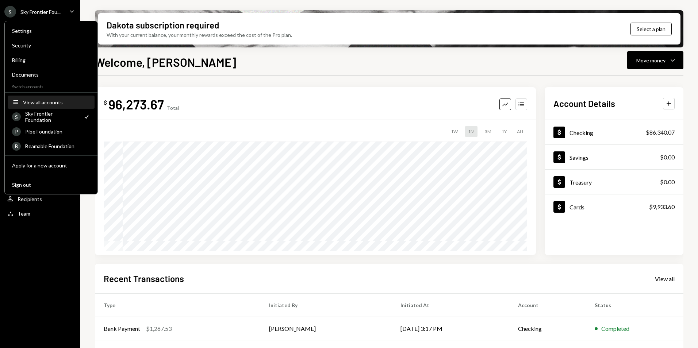
click at [49, 103] on div "View all accounts" at bounding box center [56, 102] width 67 height 6
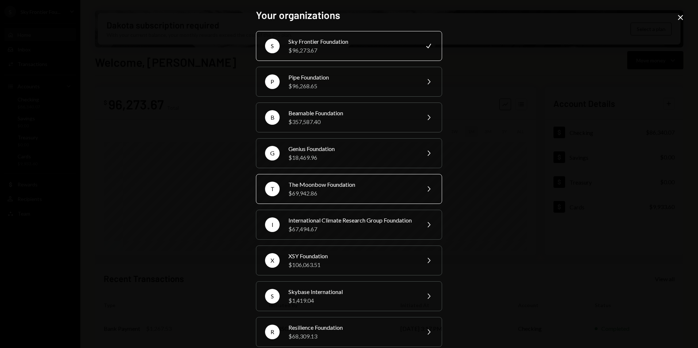
click at [321, 184] on div "The Moonbow Foundation" at bounding box center [351, 184] width 127 height 9
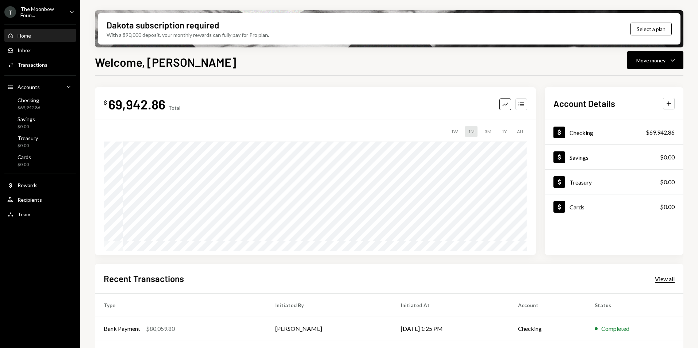
click at [666, 280] on div "View all" at bounding box center [665, 279] width 20 height 7
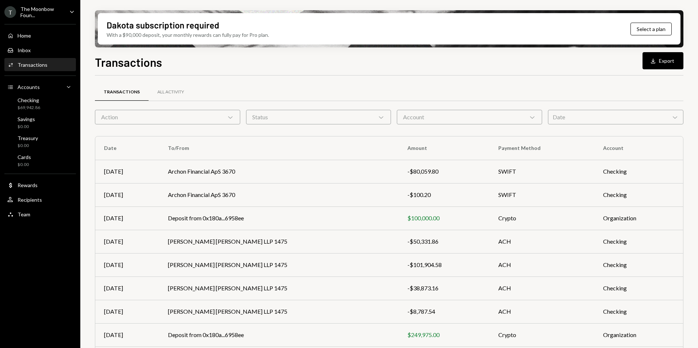
click at [59, 7] on div "The Moonbow Foun..." at bounding box center [41, 12] width 43 height 12
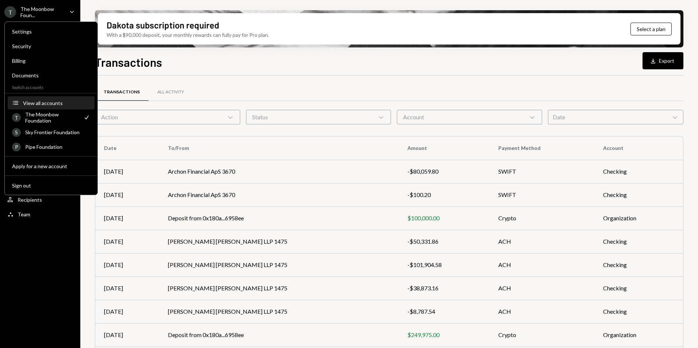
click at [37, 105] on div "View all accounts" at bounding box center [56, 103] width 67 height 6
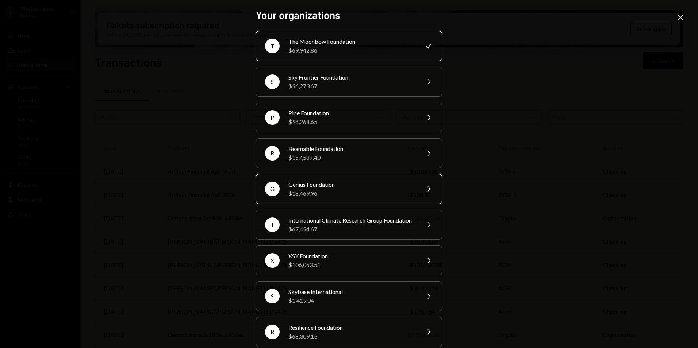
click at [341, 191] on div "$18,469.96" at bounding box center [351, 193] width 127 height 9
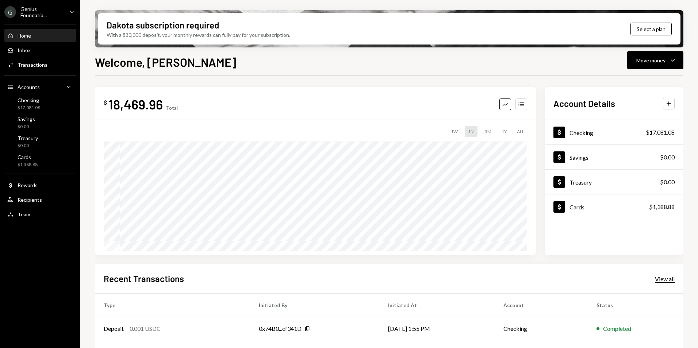
click at [668, 279] on div "View all" at bounding box center [665, 279] width 20 height 7
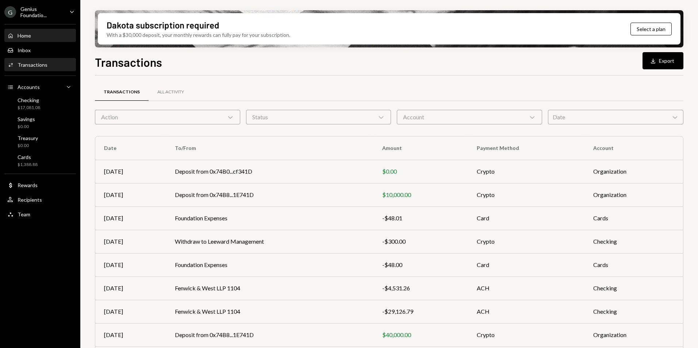
click at [26, 36] on div "Home" at bounding box center [25, 35] width 14 height 6
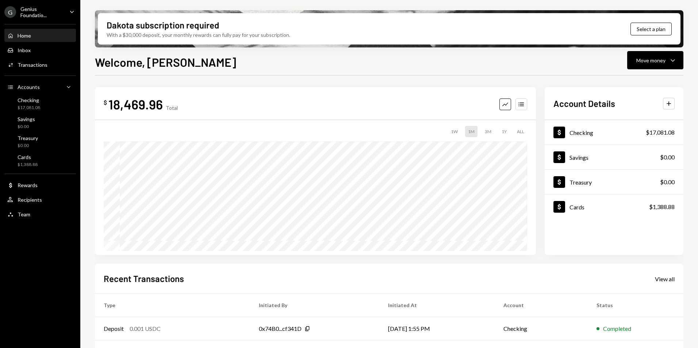
click at [48, 15] on div "G Genius Foundatio..." at bounding box center [33, 12] width 59 height 12
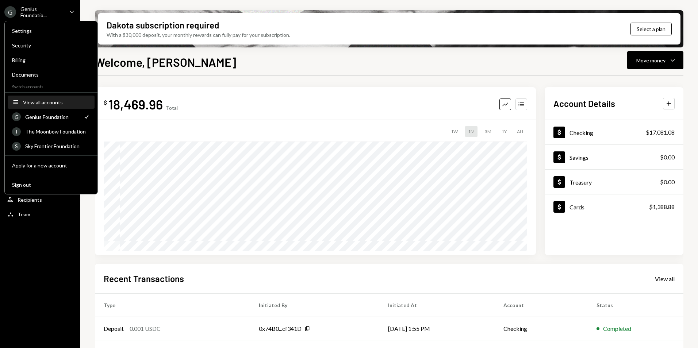
click at [46, 103] on div "View all accounts" at bounding box center [56, 102] width 67 height 6
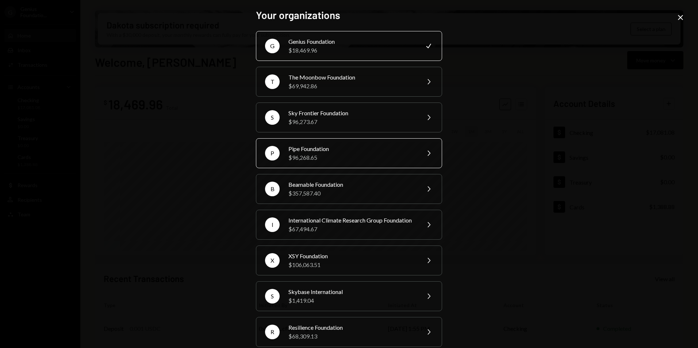
click at [300, 155] on div "$96,268.65" at bounding box center [351, 157] width 127 height 9
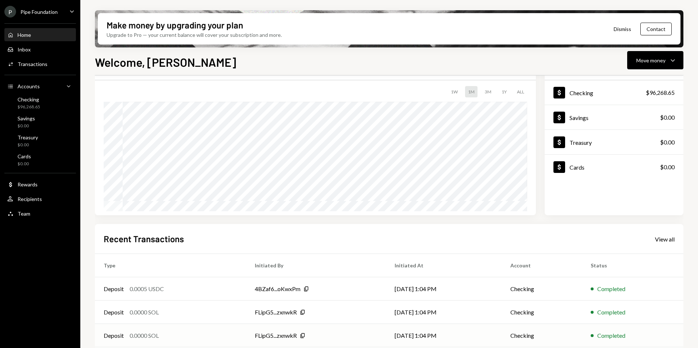
scroll to position [92, 0]
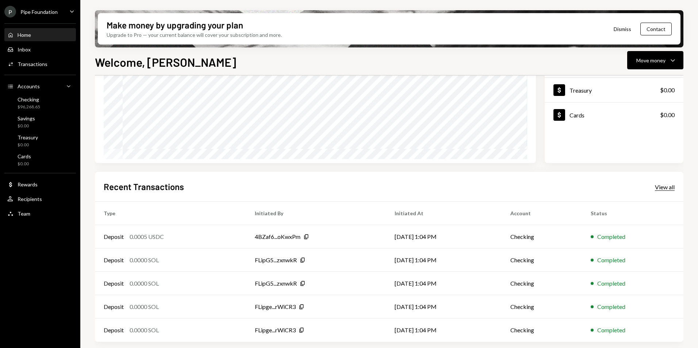
click at [658, 189] on div "View all" at bounding box center [665, 187] width 20 height 7
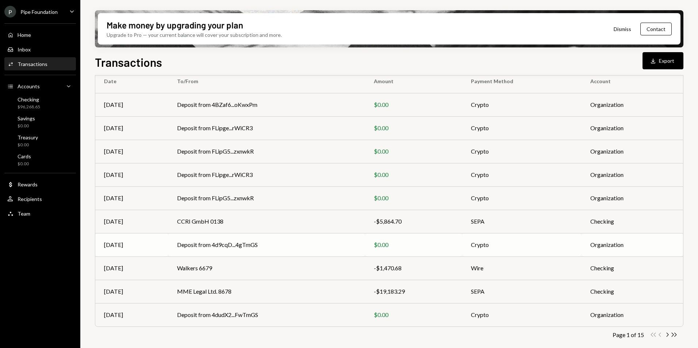
scroll to position [68, 0]
click at [672, 59] on button "Download Export" at bounding box center [662, 60] width 41 height 17
click at [39, 34] on div "Home Home" at bounding box center [40, 35] width 66 height 7
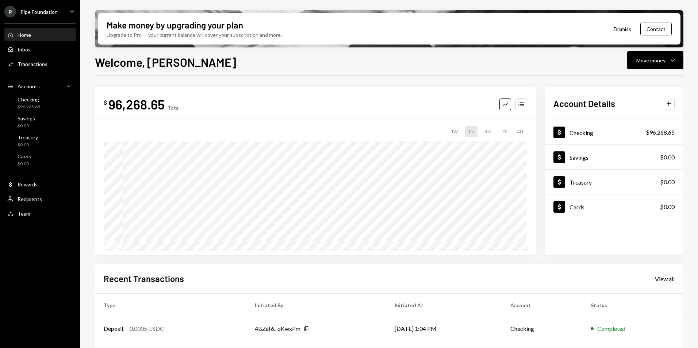
click at [53, 13] on div "Pipe Foundation" at bounding box center [38, 12] width 37 height 6
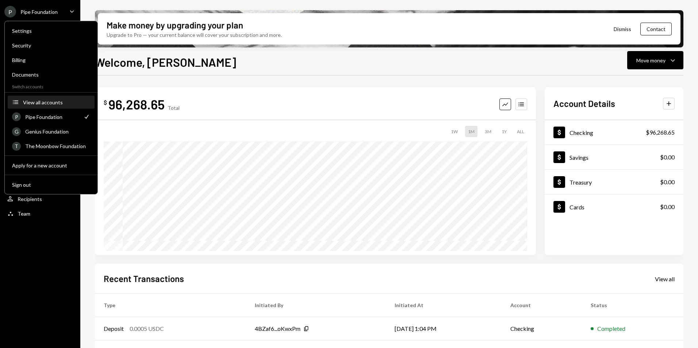
click at [45, 102] on div "View all accounts" at bounding box center [56, 102] width 67 height 6
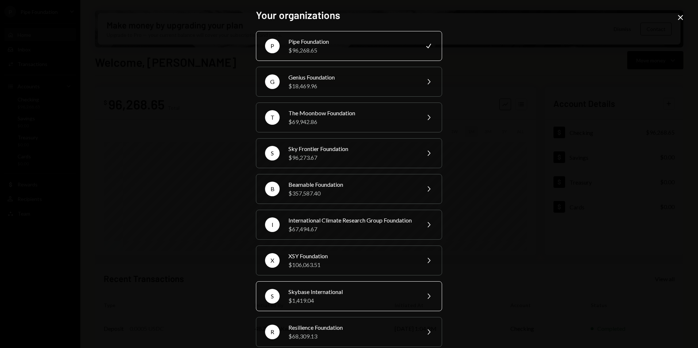
click at [318, 305] on div "$1,419.04" at bounding box center [351, 300] width 127 height 9
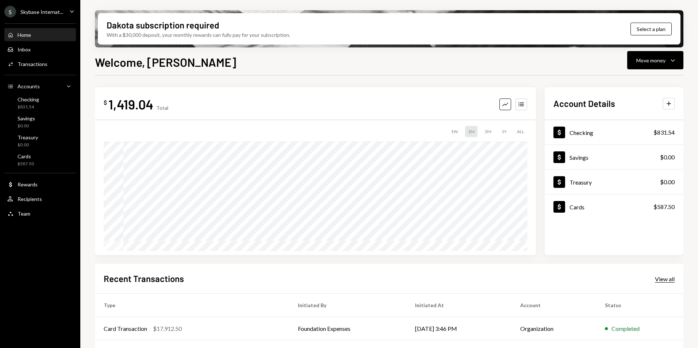
click at [659, 281] on div "View all" at bounding box center [665, 279] width 20 height 7
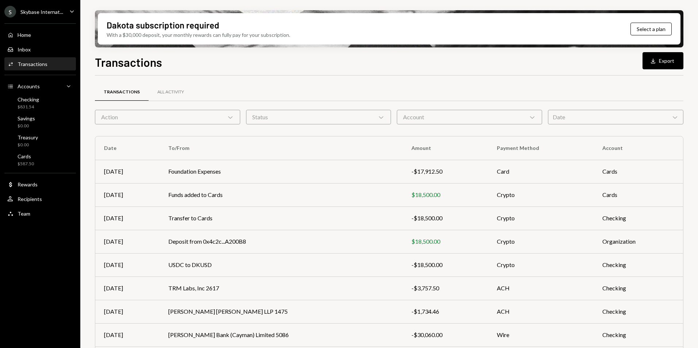
click at [35, 10] on div "Skybase Internat..." at bounding box center [41, 12] width 43 height 6
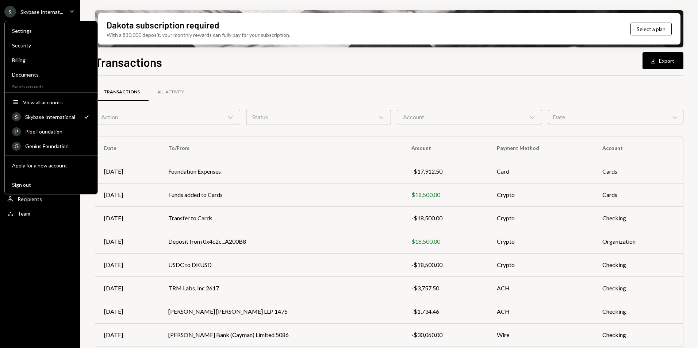
drag, startPoint x: 189, startPoint y: 64, endPoint x: 100, endPoint y: 75, distance: 89.8
click at [189, 64] on div "Transactions Download Export" at bounding box center [389, 61] width 588 height 16
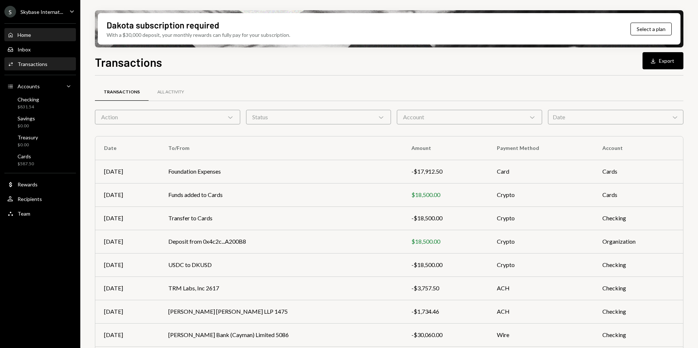
click at [37, 36] on div "Home Home" at bounding box center [40, 35] width 66 height 7
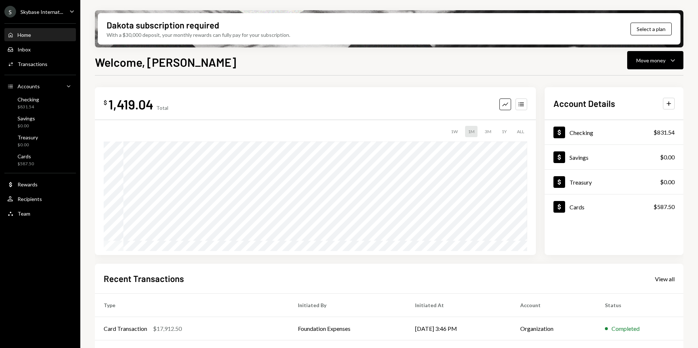
click at [55, 9] on div "Skybase Internat..." at bounding box center [41, 12] width 43 height 6
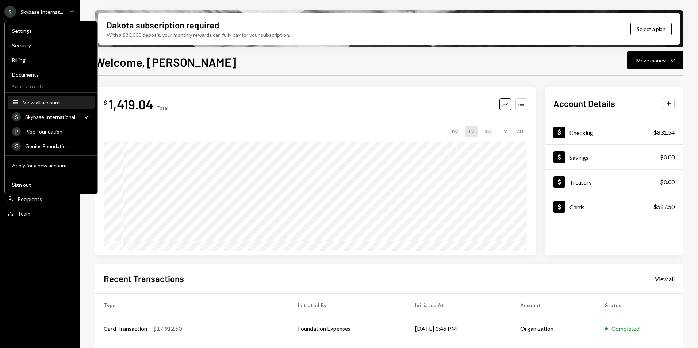
click at [51, 100] on div "View all accounts" at bounding box center [56, 102] width 67 height 6
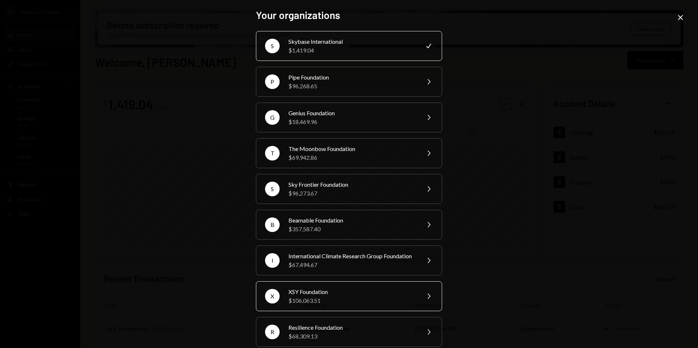
click at [307, 296] on div "XSY Foundation" at bounding box center [351, 292] width 127 height 9
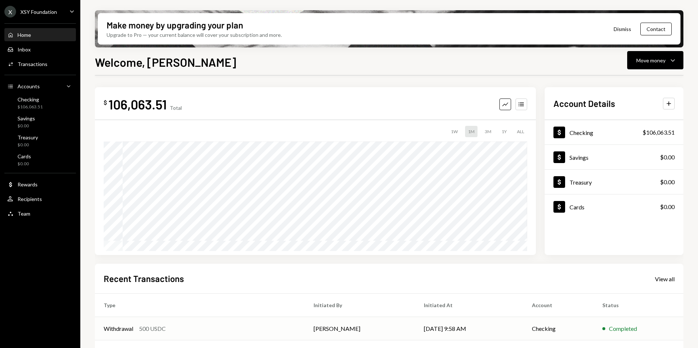
scroll to position [36, 0]
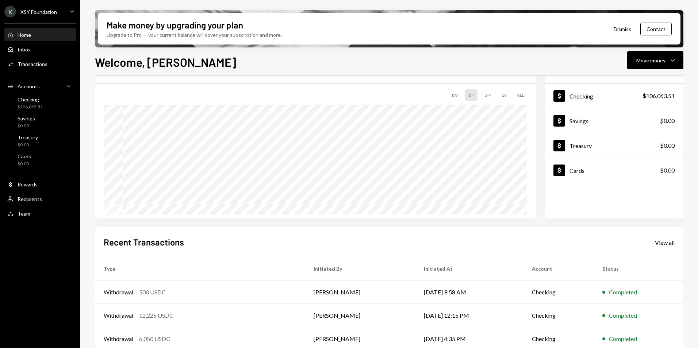
click at [661, 243] on div "View all" at bounding box center [665, 242] width 20 height 7
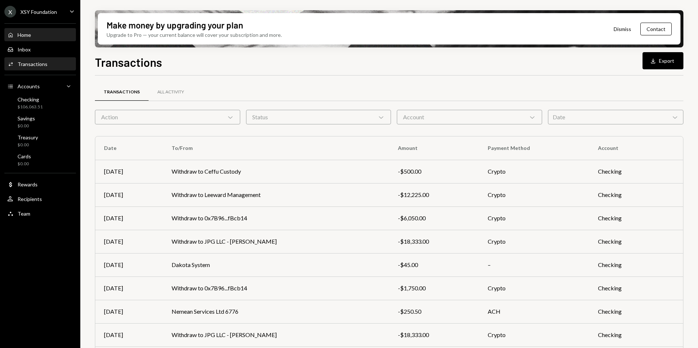
click at [45, 33] on div "Home Home" at bounding box center [40, 35] width 66 height 7
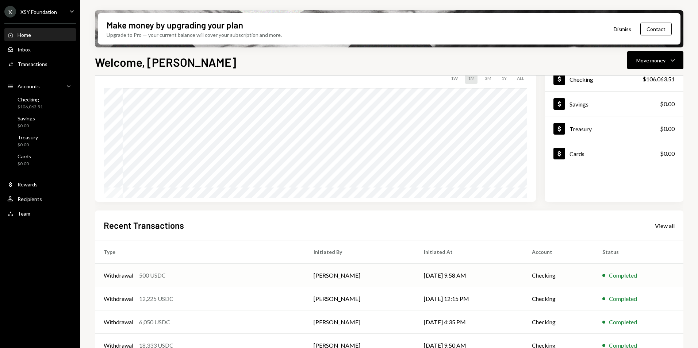
scroll to position [92, 0]
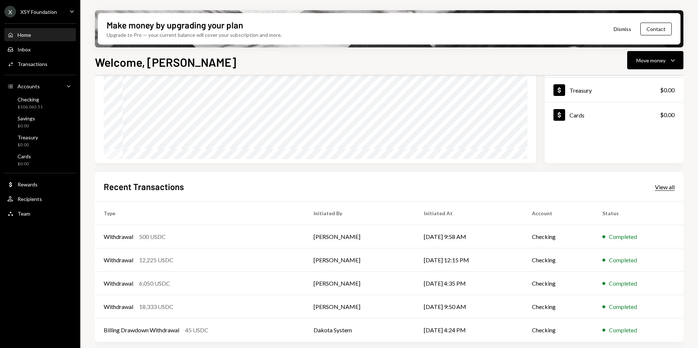
click at [665, 189] on div "View all" at bounding box center [665, 187] width 20 height 7
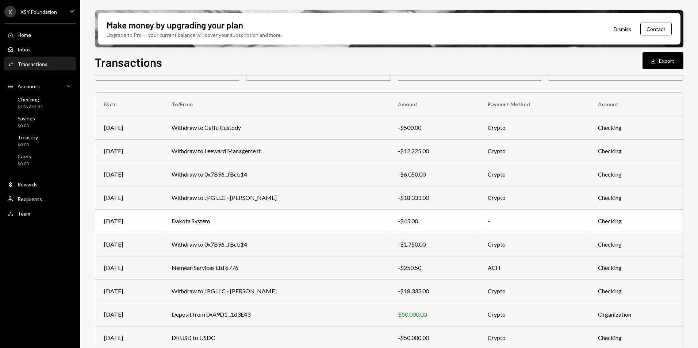
scroll to position [68, 0]
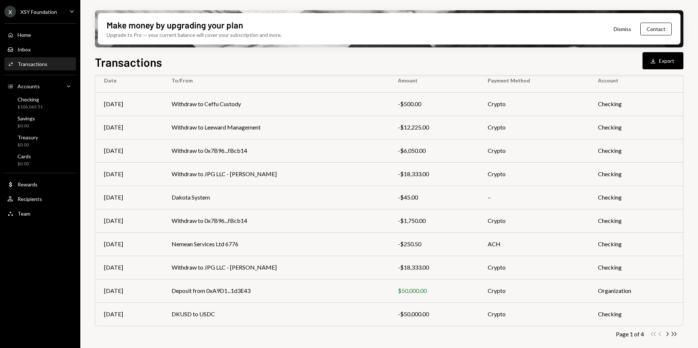
click at [668, 334] on icon "button" at bounding box center [667, 334] width 2 height 4
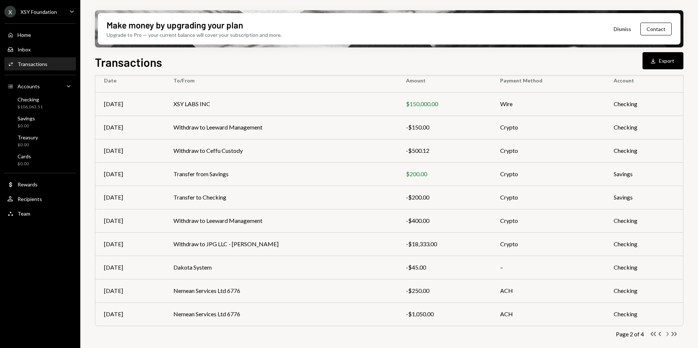
drag, startPoint x: 666, startPoint y: 334, endPoint x: 541, endPoint y: 301, distance: 129.4
click at [666, 334] on icon "Chevron Right" at bounding box center [667, 334] width 7 height 7
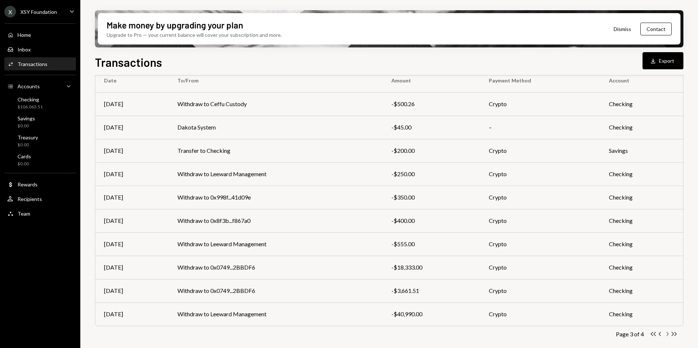
click at [668, 335] on icon "Chevron Right" at bounding box center [667, 334] width 7 height 7
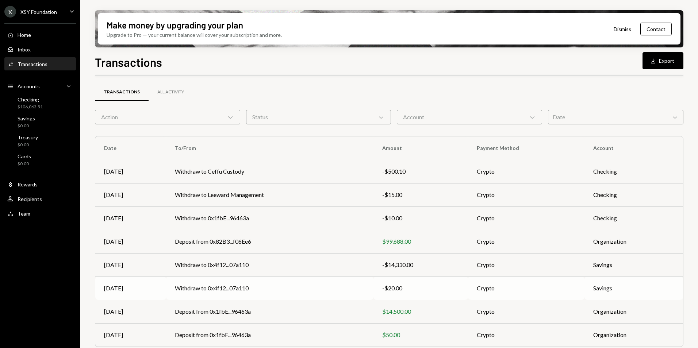
scroll to position [21, 0]
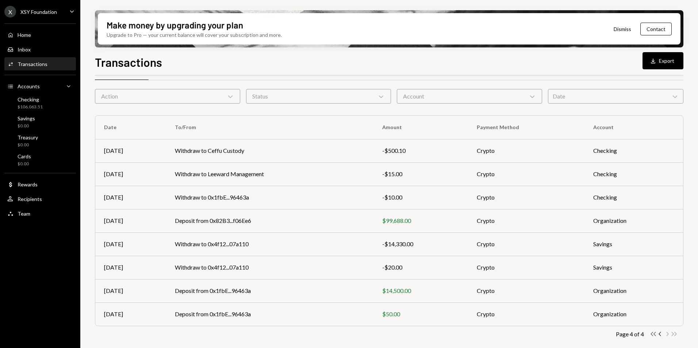
click at [654, 334] on icon "button" at bounding box center [653, 334] width 5 height 4
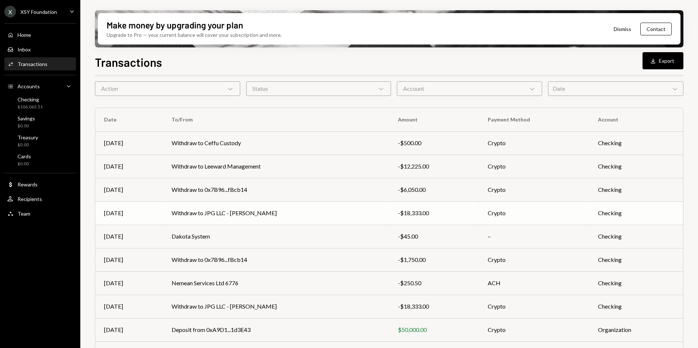
scroll to position [0, 0]
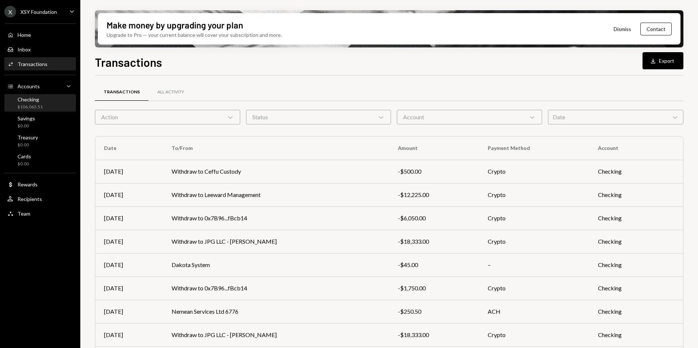
click at [32, 100] on div "Checking" at bounding box center [30, 99] width 25 height 6
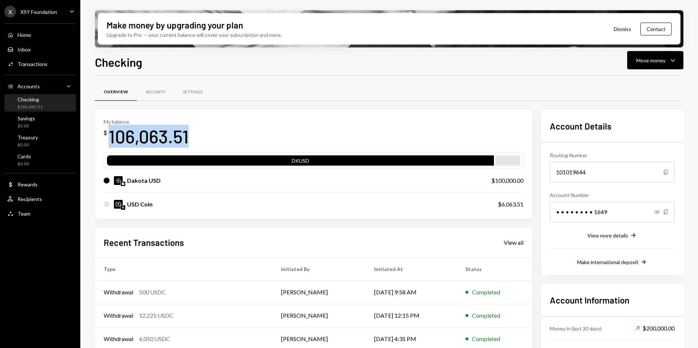
drag, startPoint x: 200, startPoint y: 136, endPoint x: 106, endPoint y: 141, distance: 93.6
click at [106, 141] on div "My balance $ 106,063.51" at bounding box center [314, 133] width 420 height 29
copy div "106,063.51"
click at [192, 142] on div "My balance $ 106,063.51" at bounding box center [314, 133] width 420 height 29
copy div "106,063.51"
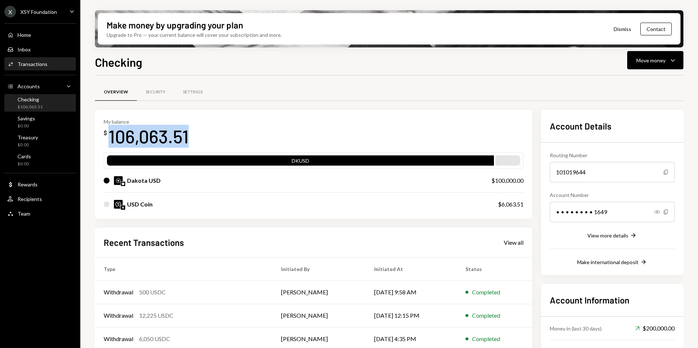
drag, startPoint x: 38, startPoint y: 64, endPoint x: 49, endPoint y: 65, distance: 10.6
click at [38, 64] on div "Transactions" at bounding box center [33, 64] width 30 height 6
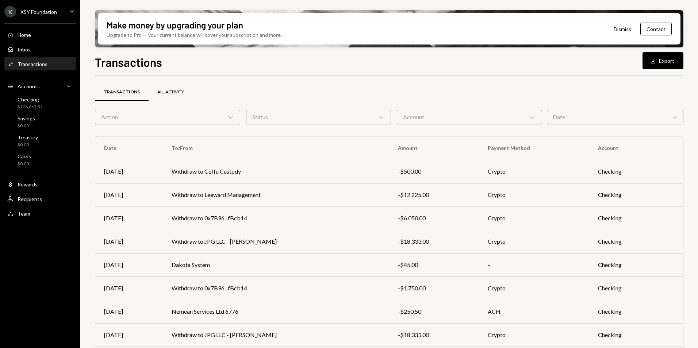
click at [172, 94] on div "All Activity" at bounding box center [170, 92] width 27 height 6
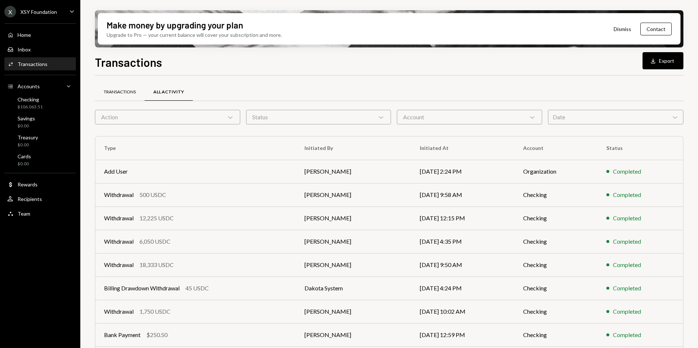
click at [123, 95] on div "Transactions" at bounding box center [120, 93] width 50 height 18
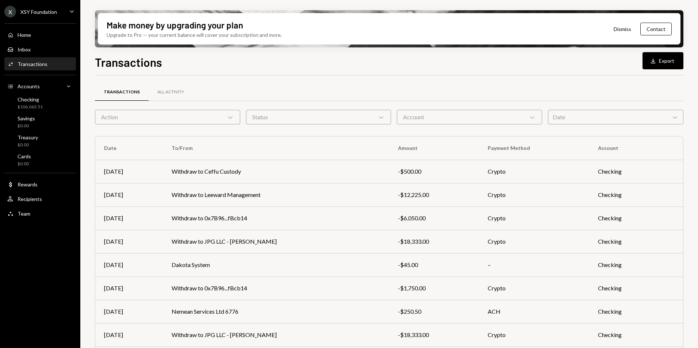
click at [230, 116] on icon "Chevron Down" at bounding box center [230, 117] width 7 height 7
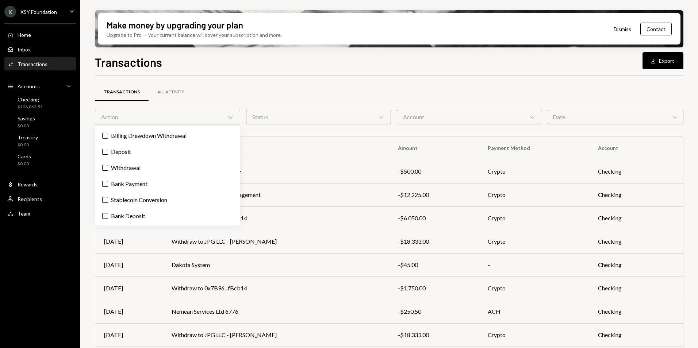
drag, startPoint x: 232, startPoint y: 118, endPoint x: 295, endPoint y: 118, distance: 63.1
click at [232, 118] on icon "Chevron Down" at bounding box center [230, 117] width 7 height 7
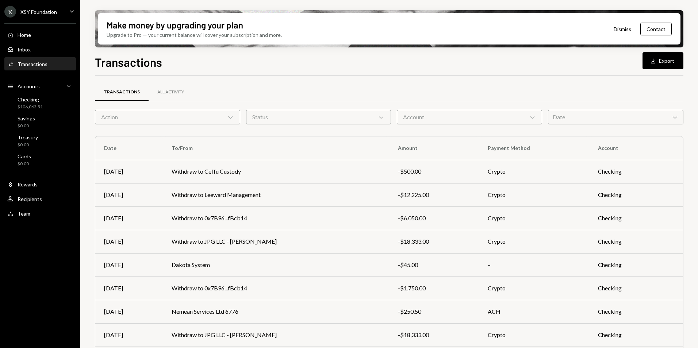
click at [311, 121] on div "Status Chevron Down" at bounding box center [318, 117] width 145 height 15
drag, startPoint x: 331, startPoint y: 96, endPoint x: 440, endPoint y: 119, distance: 111.9
click at [331, 96] on div "Transactions All Activity" at bounding box center [389, 92] width 588 height 19
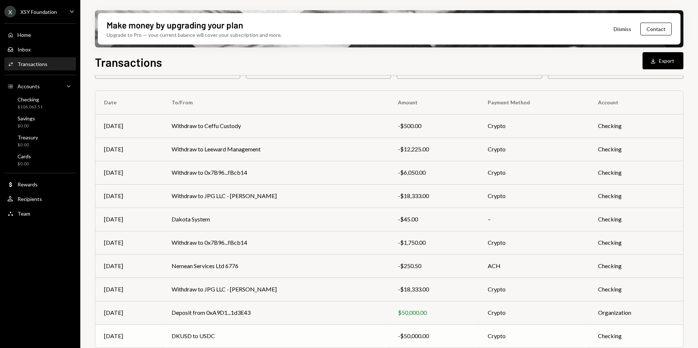
scroll to position [68, 0]
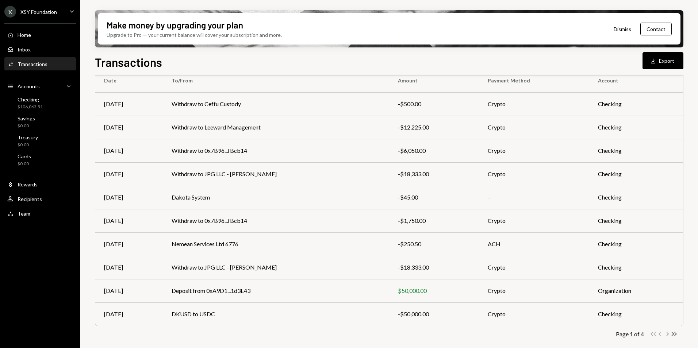
click at [667, 334] on icon "Chevron Right" at bounding box center [667, 334] width 7 height 7
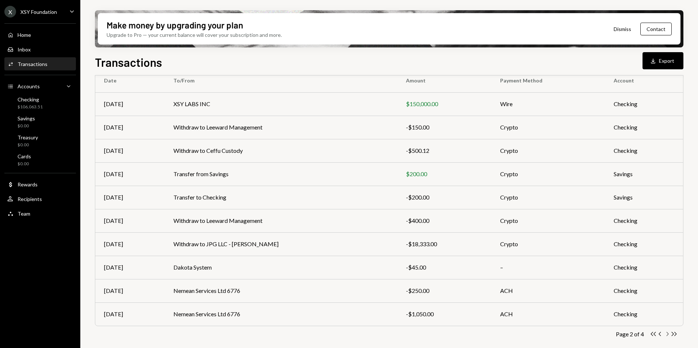
click at [666, 334] on icon "Chevron Right" at bounding box center [667, 334] width 7 height 7
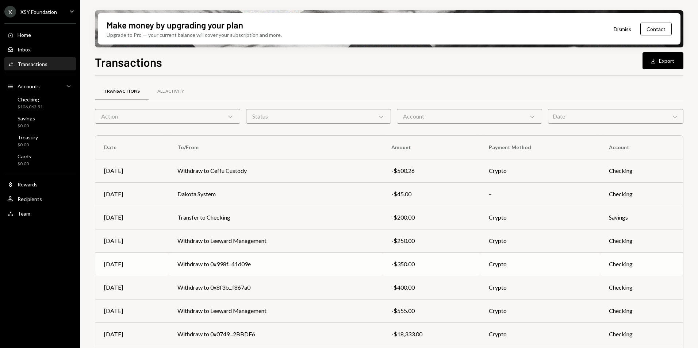
scroll to position [0, 0]
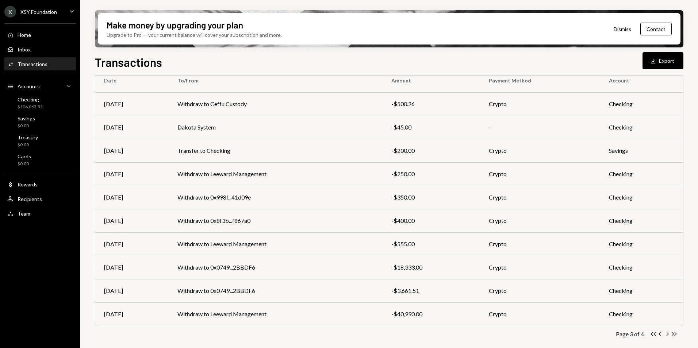
drag, startPoint x: 665, startPoint y: 333, endPoint x: 653, endPoint y: 327, distance: 13.7
click at [666, 333] on icon "Chevron Right" at bounding box center [667, 334] width 7 height 7
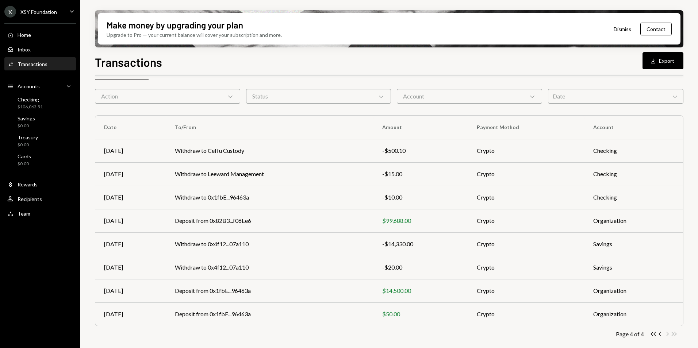
click at [400, 127] on th "Amount" at bounding box center [420, 127] width 95 height 23
drag, startPoint x: 400, startPoint y: 127, endPoint x: 422, endPoint y: 130, distance: 22.1
click at [422, 130] on th "Amount" at bounding box center [420, 127] width 95 height 23
click at [660, 335] on icon "button" at bounding box center [659, 334] width 2 height 4
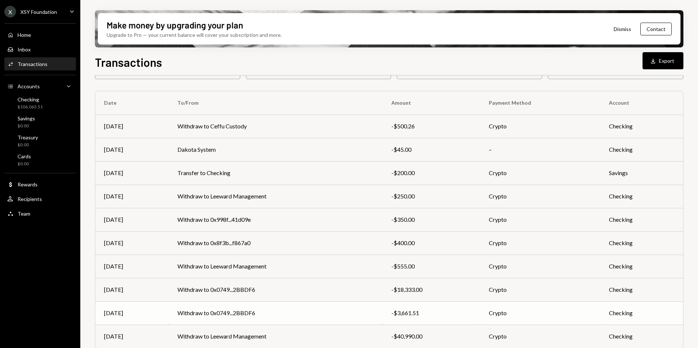
scroll to position [68, 0]
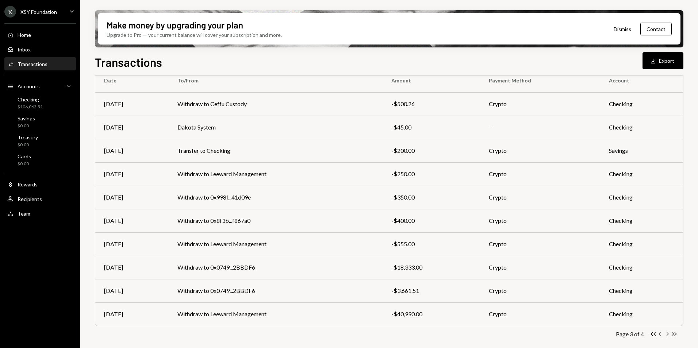
click at [660, 335] on icon "Chevron Left" at bounding box center [660, 334] width 7 height 7
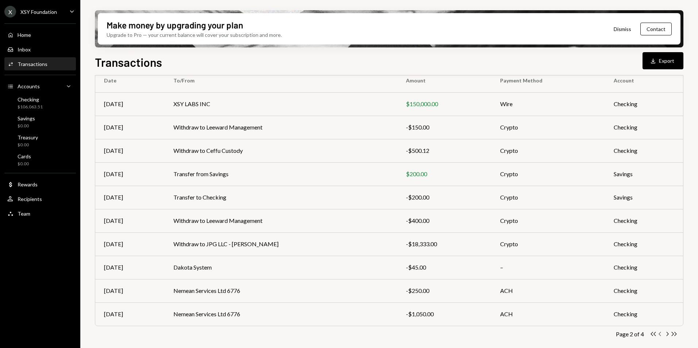
click at [660, 335] on icon "button" at bounding box center [659, 334] width 2 height 4
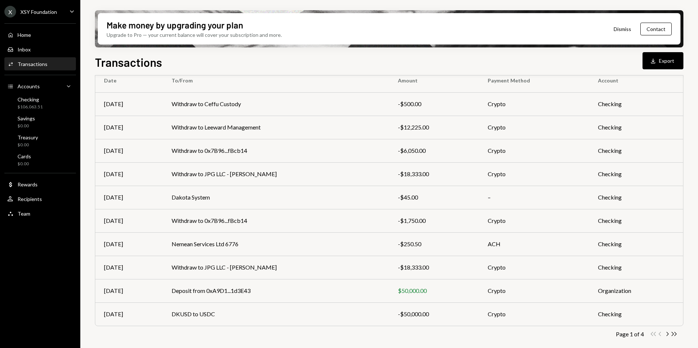
click at [657, 336] on div "Double Arrow Left Chevron Left Chevron Right Double Arrow Right" at bounding box center [664, 334] width 28 height 7
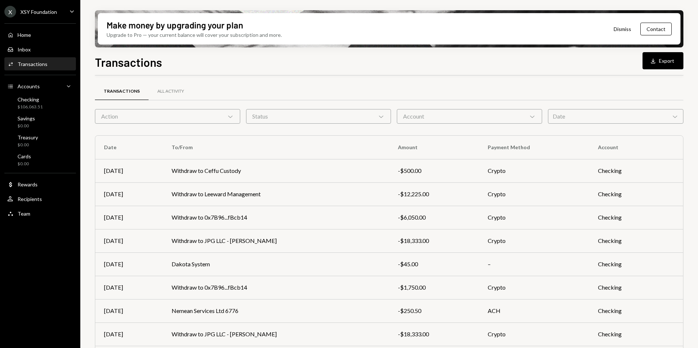
scroll to position [0, 0]
click at [48, 11] on div "XSY Foundation" at bounding box center [38, 12] width 36 height 6
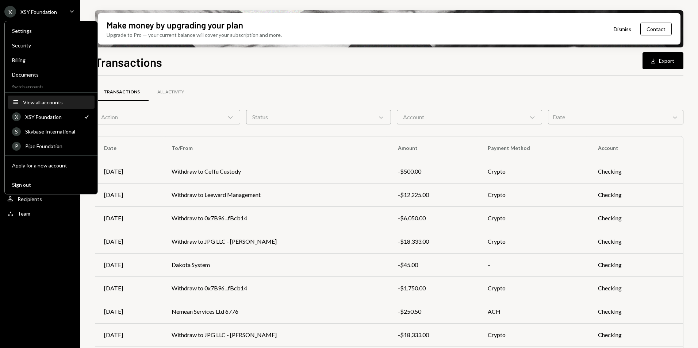
click at [53, 101] on div "View all accounts" at bounding box center [56, 102] width 67 height 6
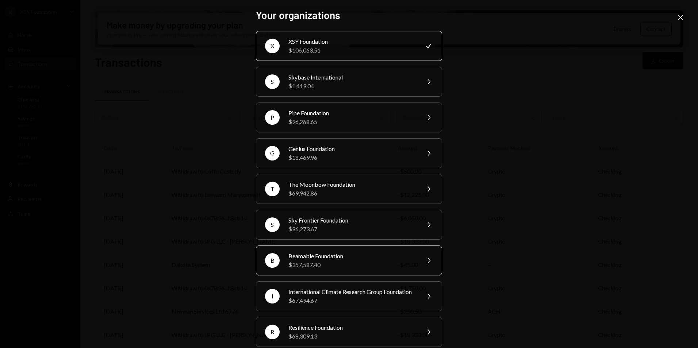
click at [307, 263] on div "$357,587.40" at bounding box center [351, 265] width 127 height 9
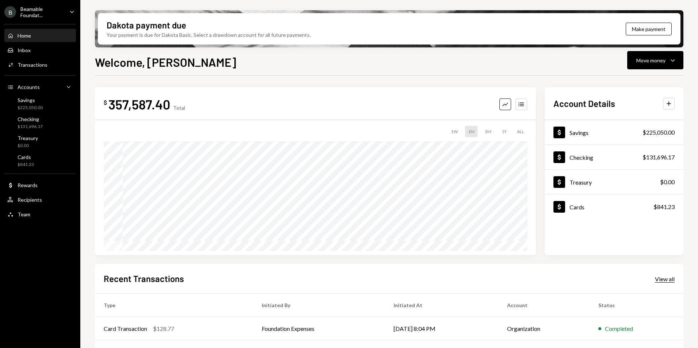
click at [668, 279] on div "View all" at bounding box center [665, 279] width 20 height 7
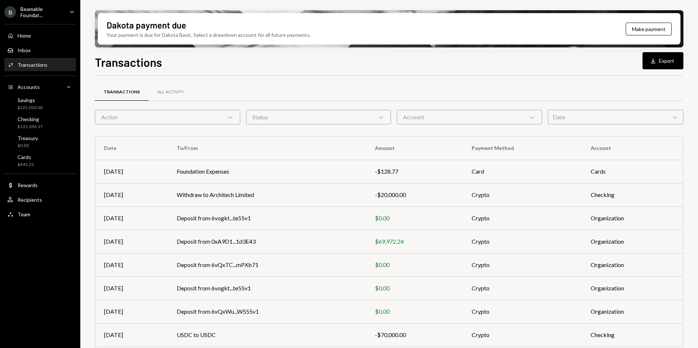
click at [653, 65] on button "Download Export" at bounding box center [662, 60] width 41 height 17
click at [39, 15] on div "Beamable Foundat..." at bounding box center [41, 12] width 43 height 12
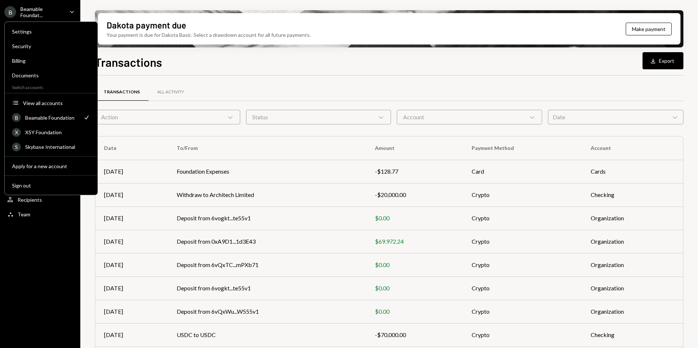
click at [211, 63] on div "Transactions Download Export" at bounding box center [389, 61] width 588 height 16
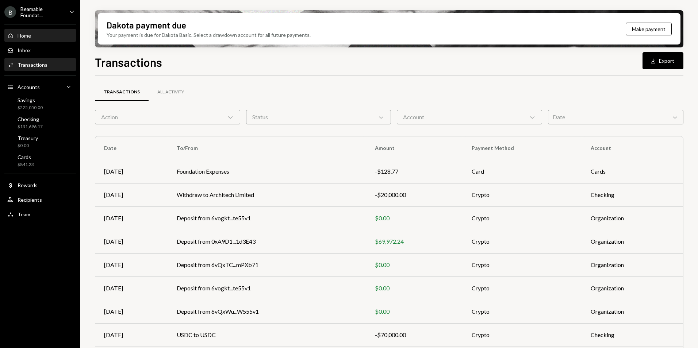
click at [35, 35] on div "Home Home" at bounding box center [40, 35] width 66 height 7
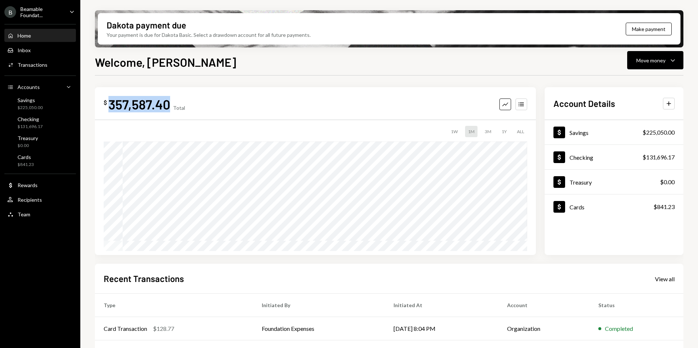
drag, startPoint x: 167, startPoint y: 106, endPoint x: 108, endPoint y: 108, distance: 58.8
click at [108, 108] on div "357,587.40" at bounding box center [139, 104] width 62 height 16
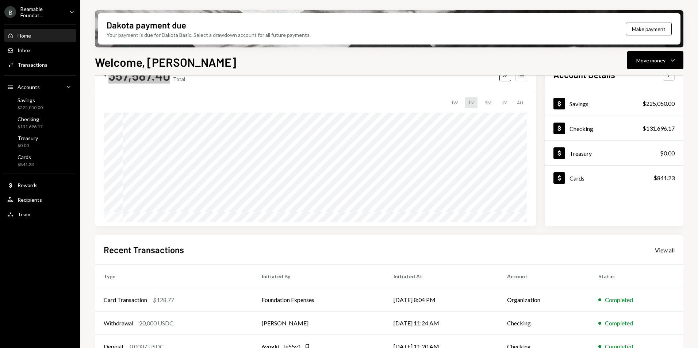
scroll to position [36, 0]
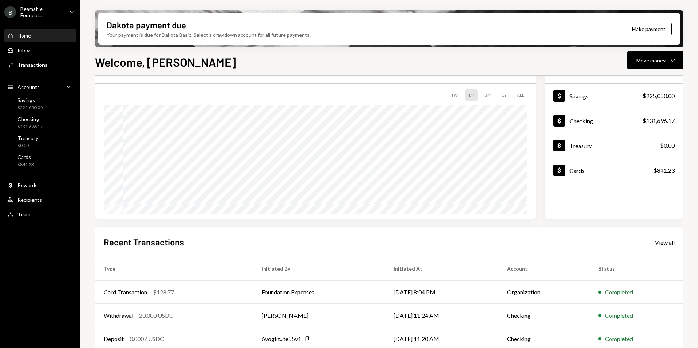
click at [660, 240] on div "View all" at bounding box center [665, 242] width 20 height 7
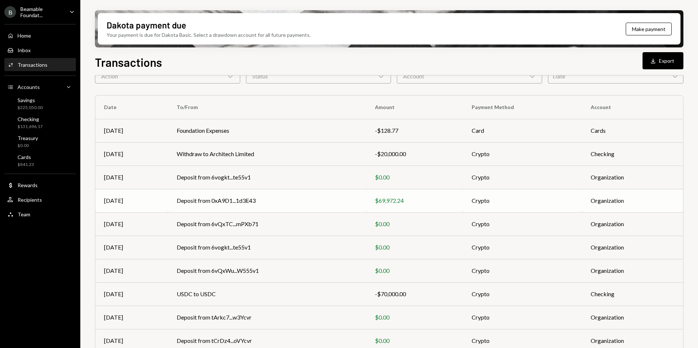
scroll to position [68, 0]
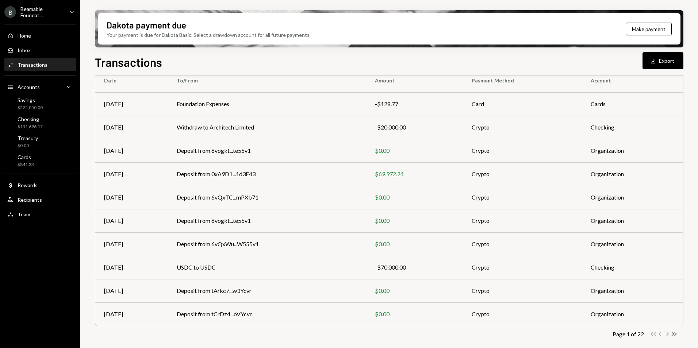
click at [666, 334] on icon "Chevron Right" at bounding box center [667, 334] width 7 height 7
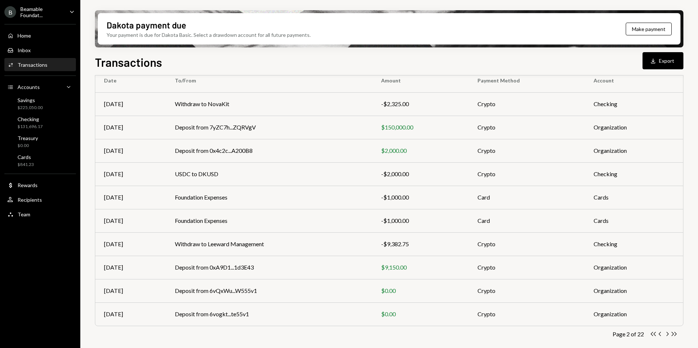
drag, startPoint x: 666, startPoint y: 337, endPoint x: 645, endPoint y: 319, distance: 27.0
click at [666, 337] on icon "Chevron Right" at bounding box center [667, 334] width 7 height 7
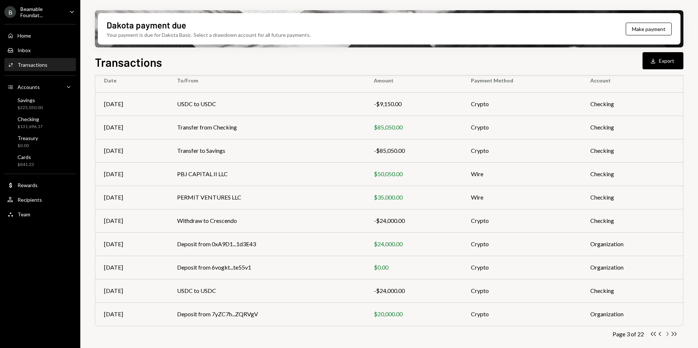
click at [667, 335] on icon "button" at bounding box center [667, 334] width 2 height 4
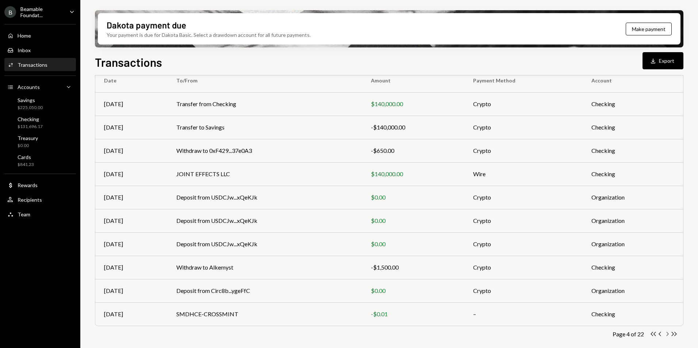
click at [667, 334] on icon "Chevron Right" at bounding box center [667, 334] width 7 height 7
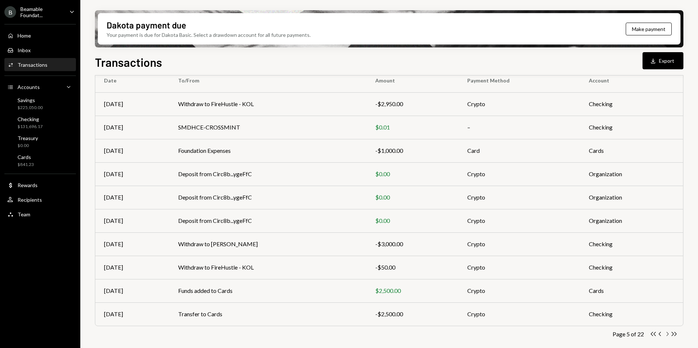
click at [665, 334] on icon "Chevron Right" at bounding box center [667, 334] width 7 height 7
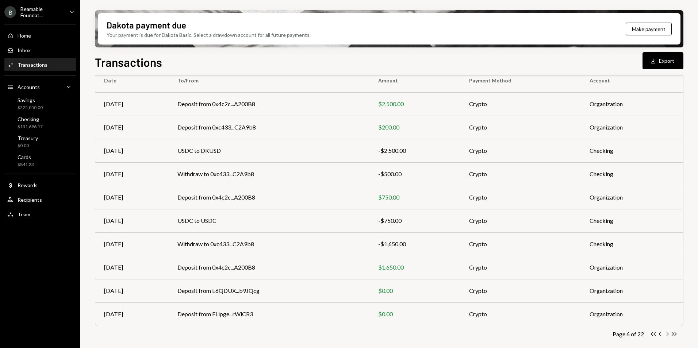
click at [667, 334] on icon "Chevron Right" at bounding box center [667, 334] width 7 height 7
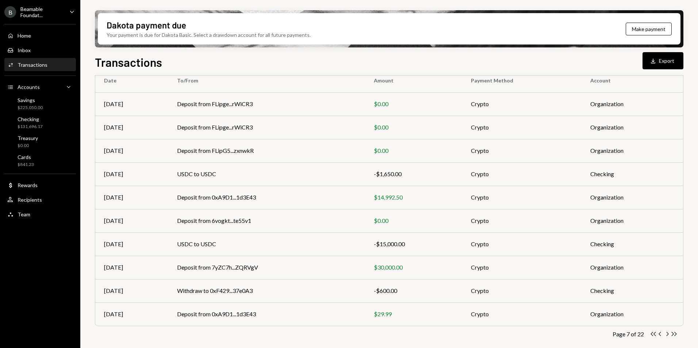
click at [667, 334] on icon "Chevron Right" at bounding box center [667, 334] width 7 height 7
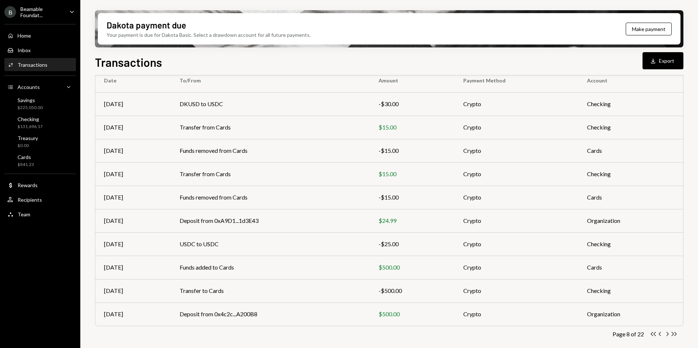
click at [668, 334] on icon "button" at bounding box center [667, 334] width 2 height 4
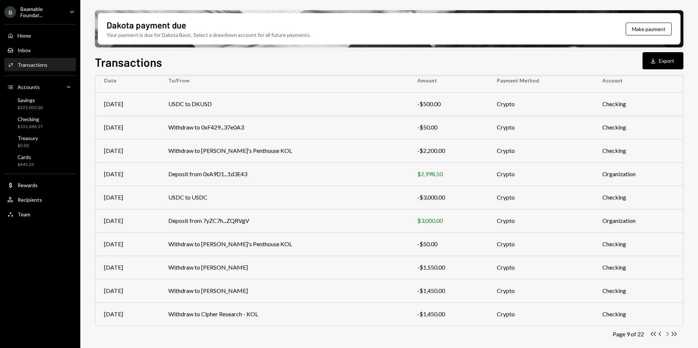
click at [666, 334] on icon "Chevron Right" at bounding box center [667, 334] width 7 height 7
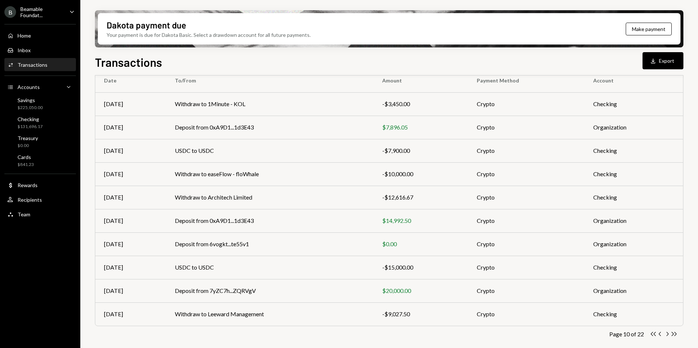
click at [667, 335] on icon "button" at bounding box center [667, 334] width 2 height 4
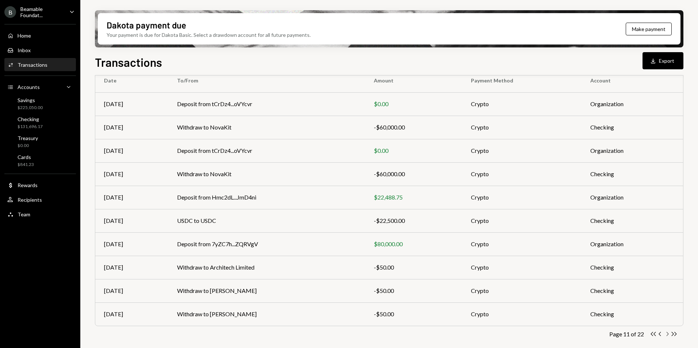
click at [666, 333] on icon "Chevron Right" at bounding box center [667, 334] width 7 height 7
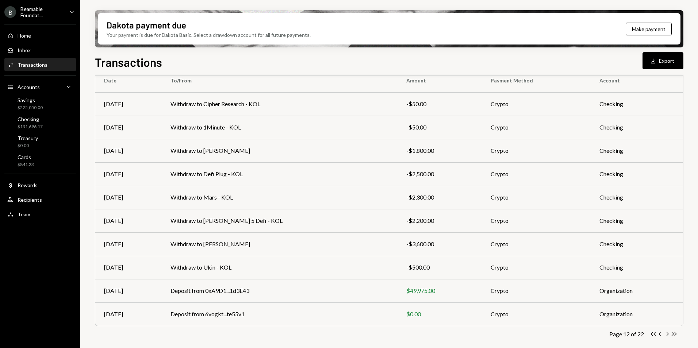
drag, startPoint x: 667, startPoint y: 334, endPoint x: 592, endPoint y: 326, distance: 75.3
click at [667, 334] on icon "Chevron Right" at bounding box center [667, 334] width 7 height 7
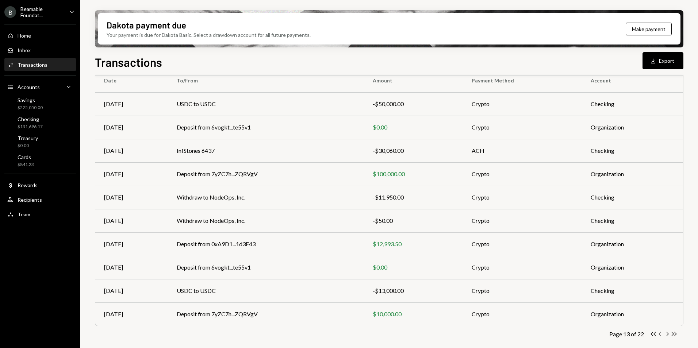
click at [663, 330] on div "Transactions All Activity Action Chevron Down Status Chevron Down Account Chevr…" at bounding box center [389, 188] width 588 height 337
click at [666, 334] on icon "Chevron Right" at bounding box center [667, 334] width 7 height 7
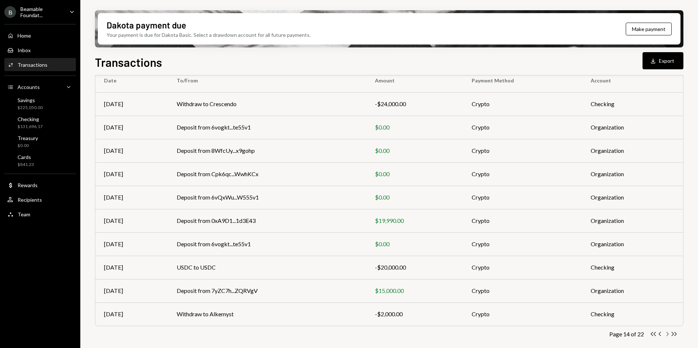
click at [667, 334] on icon "Chevron Right" at bounding box center [667, 334] width 7 height 7
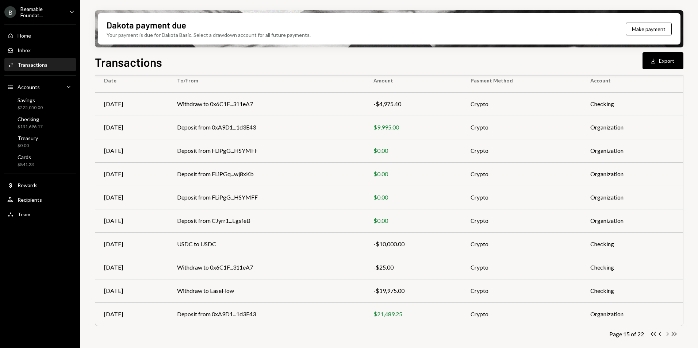
click at [666, 335] on icon "Chevron Right" at bounding box center [667, 334] width 7 height 7
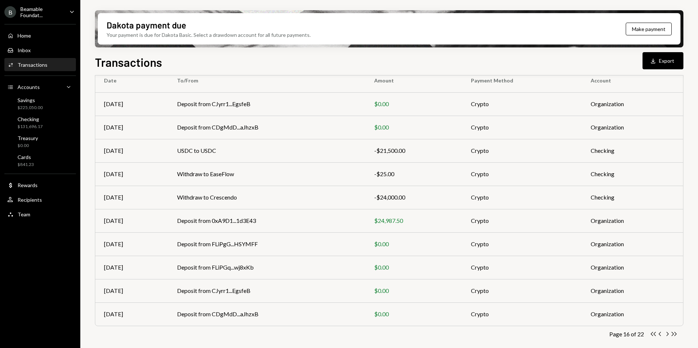
drag, startPoint x: 668, startPoint y: 335, endPoint x: 604, endPoint y: 322, distance: 64.9
click at [668, 335] on icon "Chevron Right" at bounding box center [667, 334] width 7 height 7
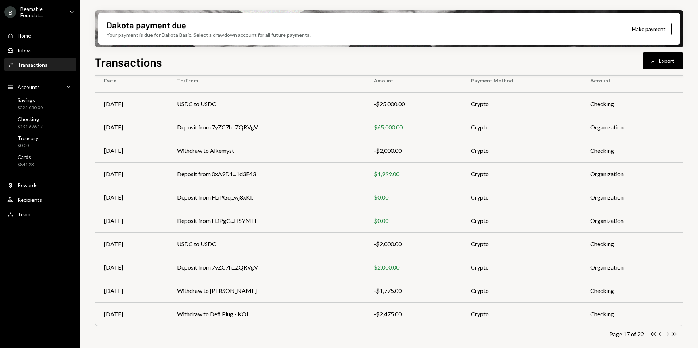
drag, startPoint x: 667, startPoint y: 334, endPoint x: 532, endPoint y: 307, distance: 137.6
click at [667, 334] on icon "Chevron Right" at bounding box center [667, 334] width 7 height 7
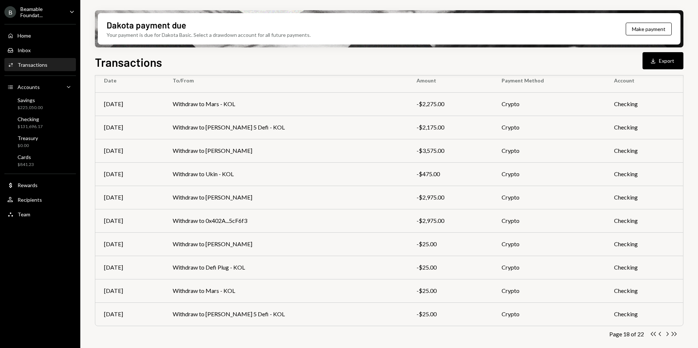
drag, startPoint x: 666, startPoint y: 334, endPoint x: 577, endPoint y: 305, distance: 93.1
click at [666, 334] on icon "Chevron Right" at bounding box center [667, 334] width 7 height 7
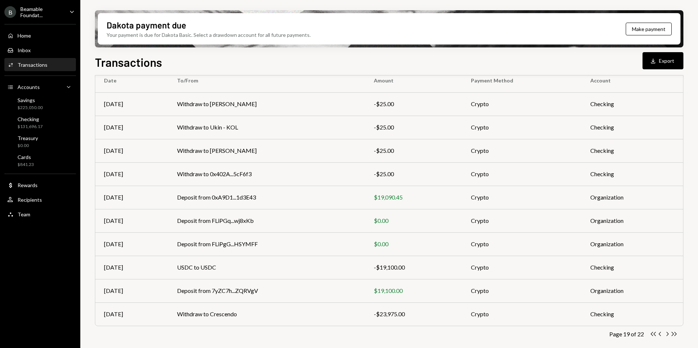
click at [667, 335] on icon "Chevron Right" at bounding box center [667, 334] width 7 height 7
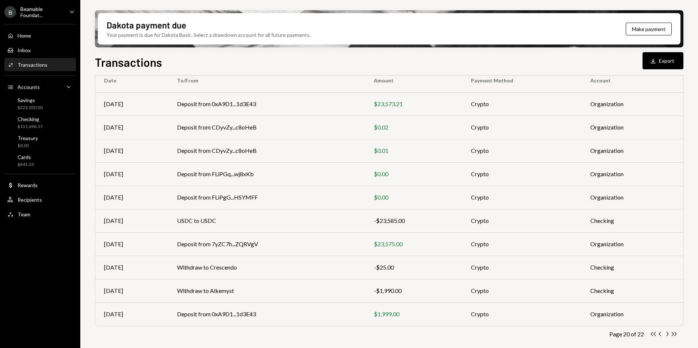
drag, startPoint x: 667, startPoint y: 333, endPoint x: 658, endPoint y: 323, distance: 13.2
click at [667, 333] on icon "Chevron Right" at bounding box center [667, 334] width 7 height 7
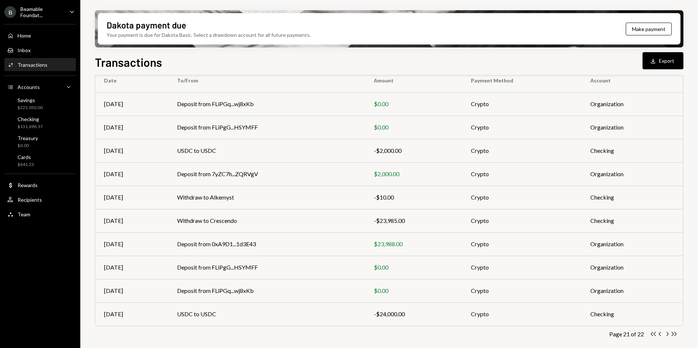
click at [665, 335] on icon "Chevron Right" at bounding box center [667, 334] width 7 height 7
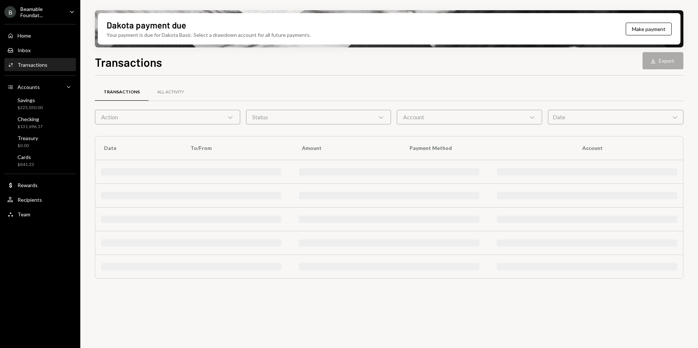
scroll to position [0, 0]
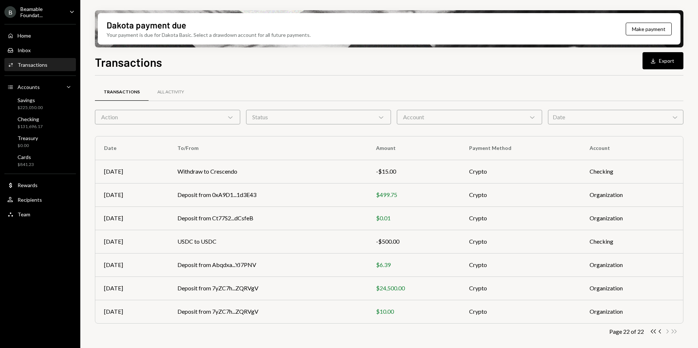
click at [34, 12] on div "Beamable Foundat..." at bounding box center [41, 12] width 43 height 12
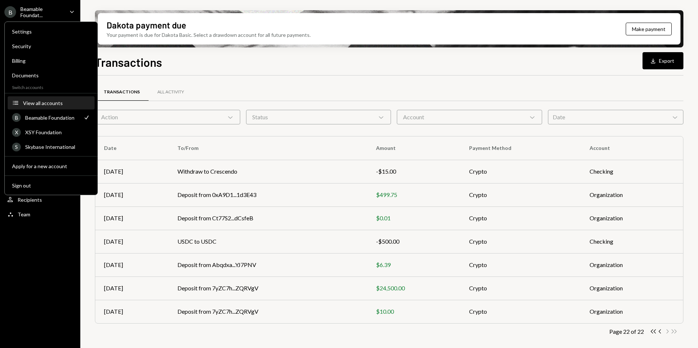
click at [46, 104] on div "View all accounts" at bounding box center [56, 103] width 67 height 6
